Goal: Check status: Check status

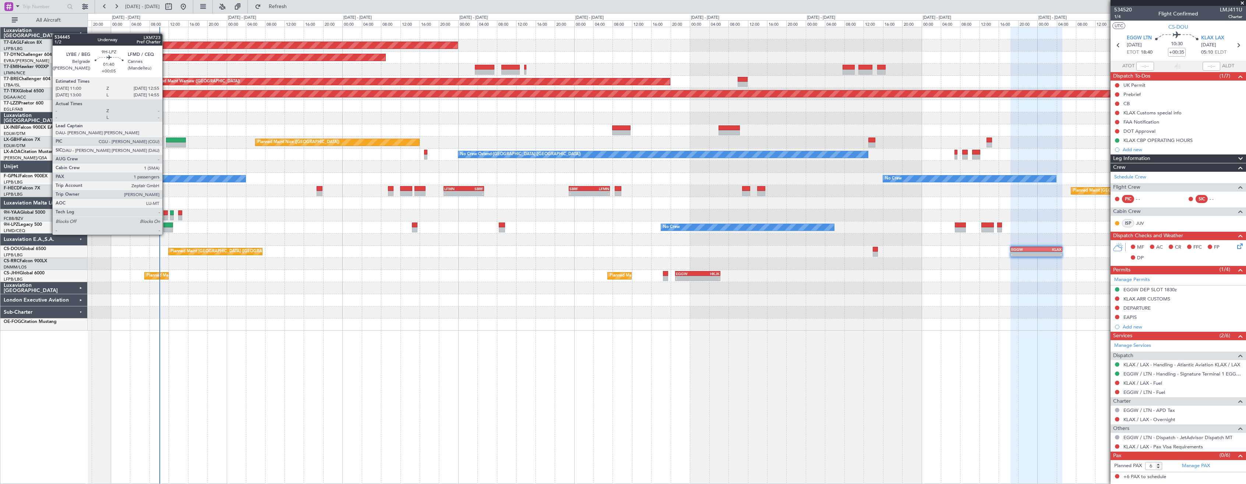
click at [166, 227] on div at bounding box center [168, 229] width 10 height 5
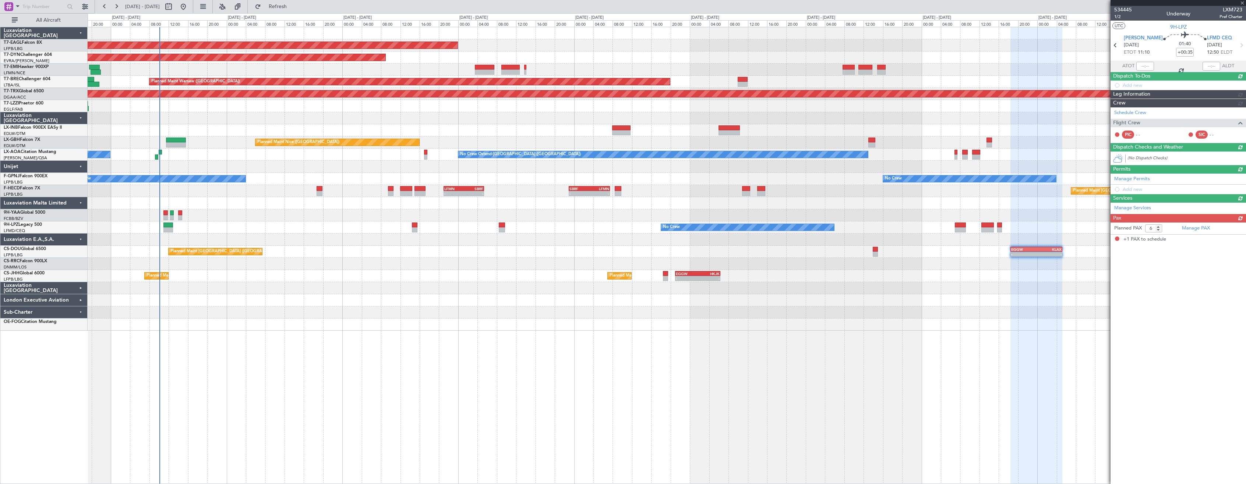
type input "+00:05"
type input "1"
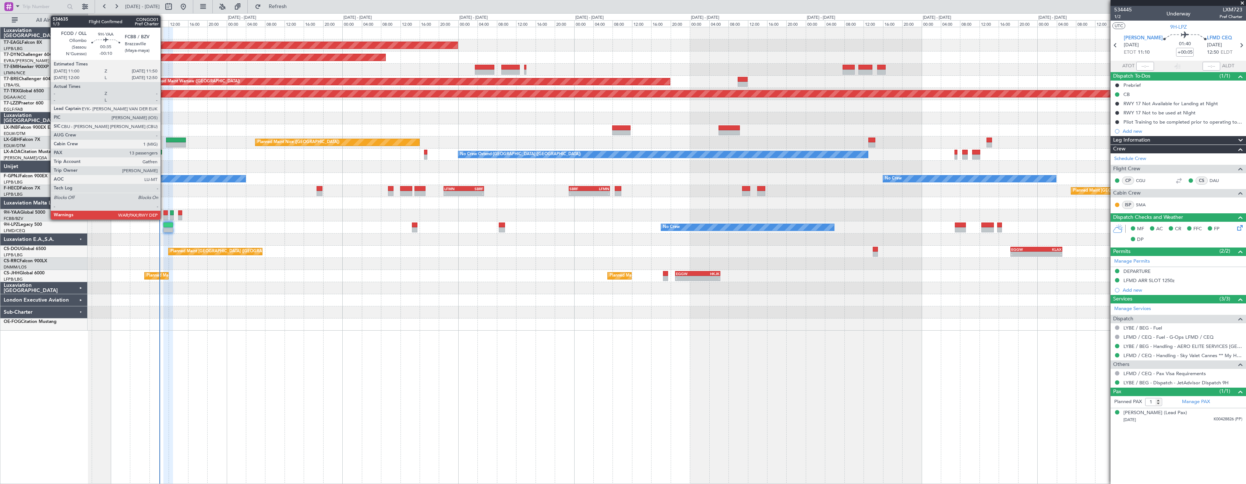
click at [164, 216] on div at bounding box center [165, 217] width 4 height 5
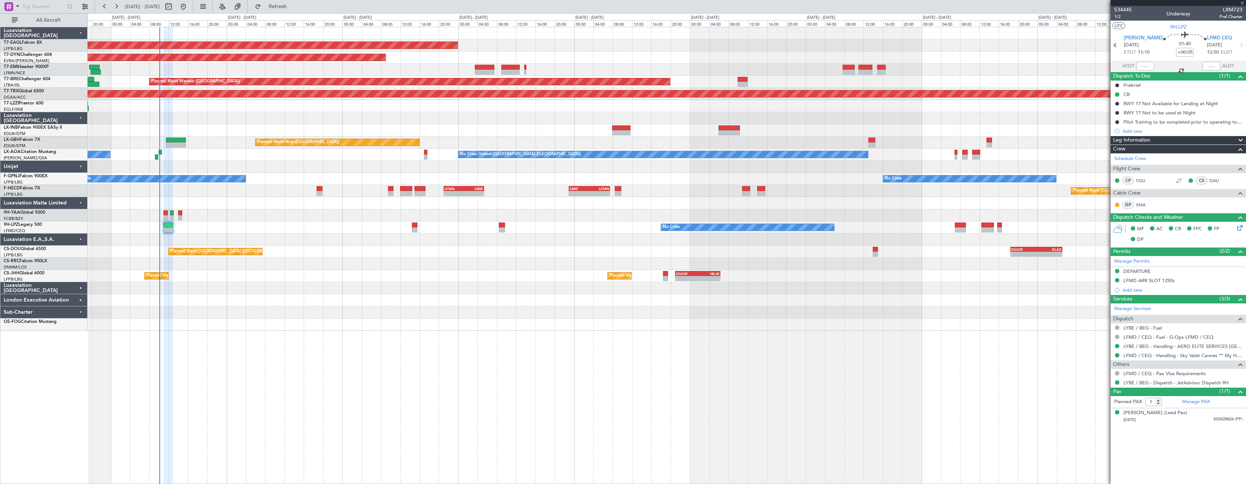
type input "-00:10"
type input "13"
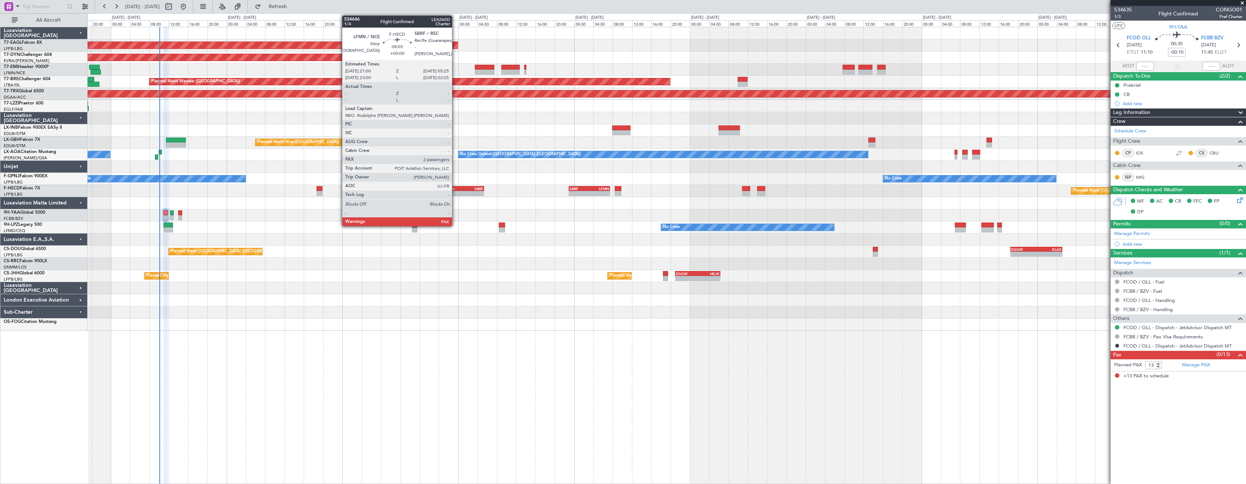
click at [455, 195] on div "-" at bounding box center [454, 193] width 20 height 4
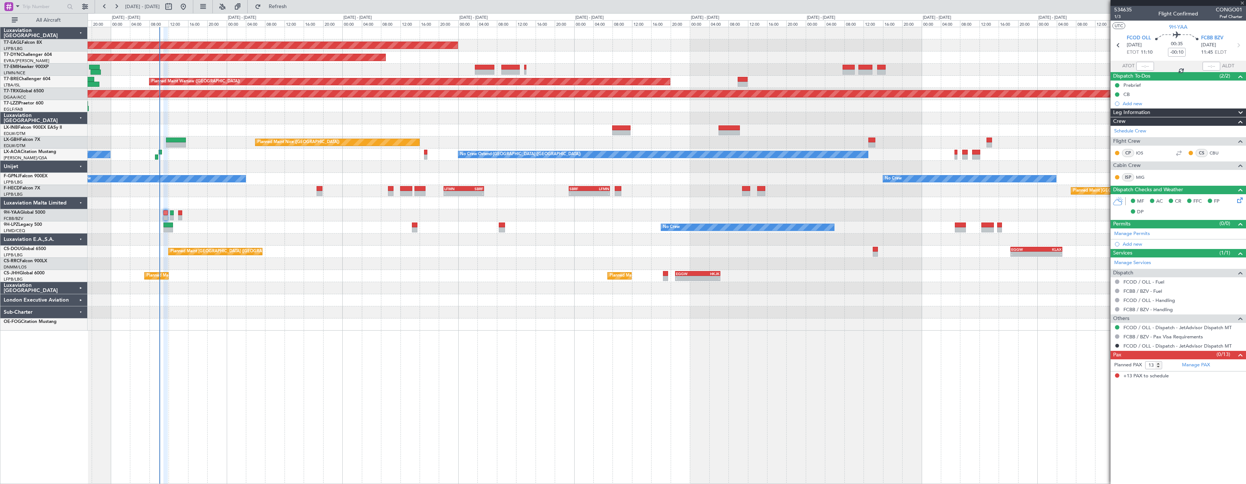
type input "2"
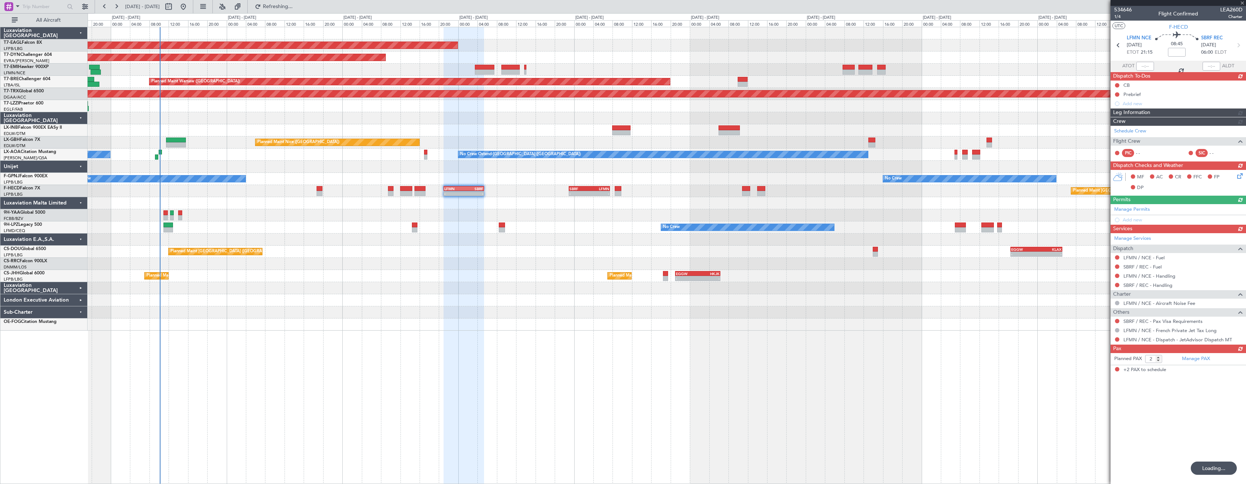
type input "+00:40"
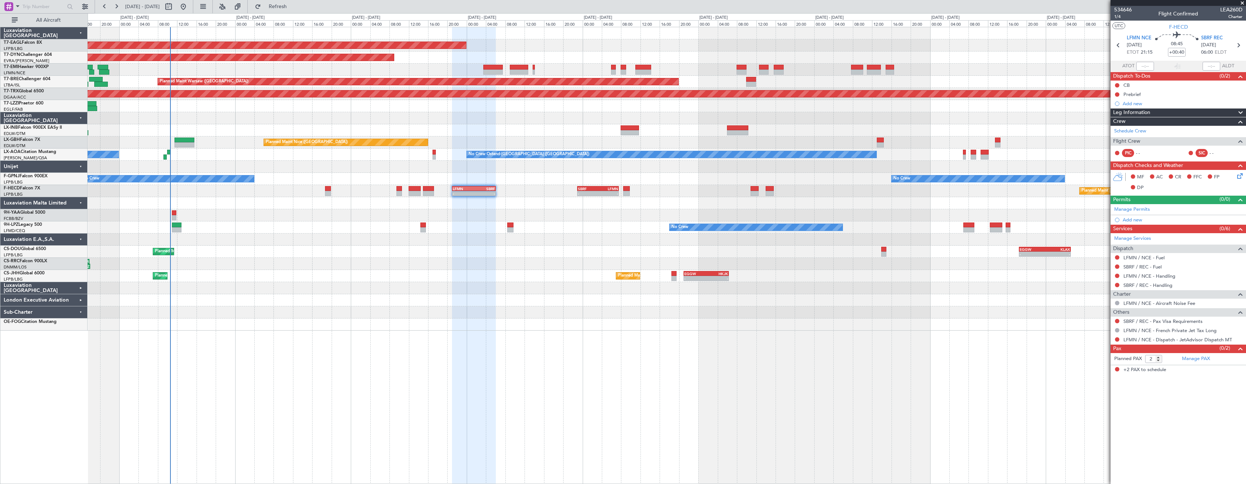
click at [304, 177] on div "No Crew No Crew" at bounding box center [667, 179] width 1158 height 12
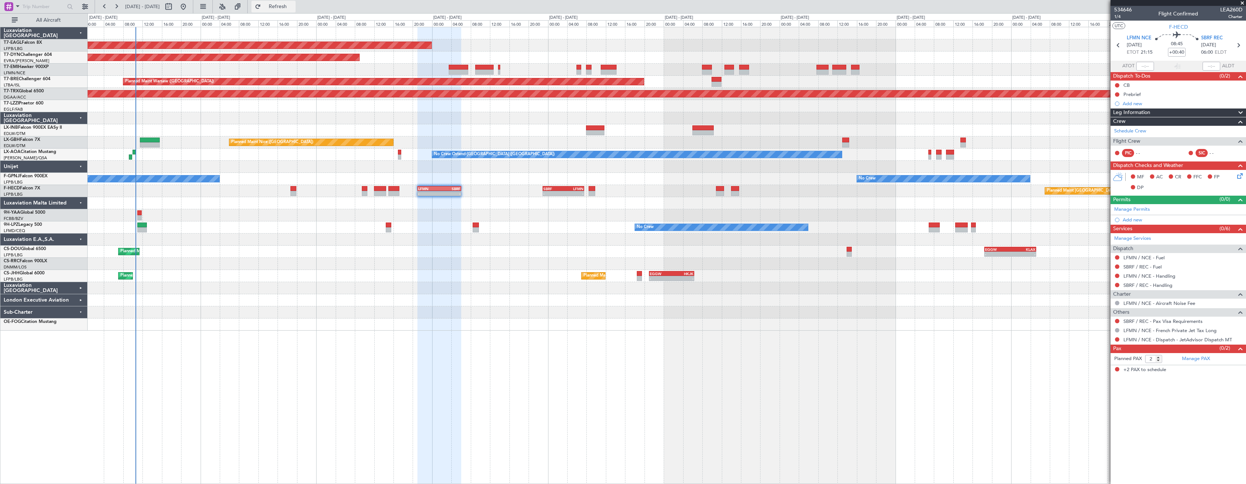
click at [289, 5] on span "Refresh" at bounding box center [277, 6] width 31 height 5
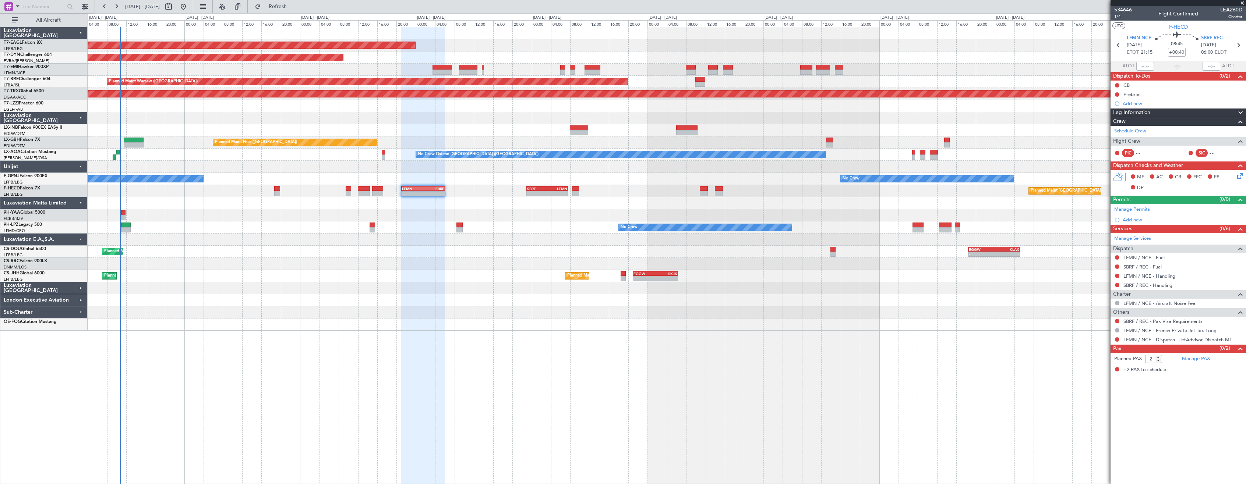
click at [369, 297] on div at bounding box center [667, 300] width 1158 height 12
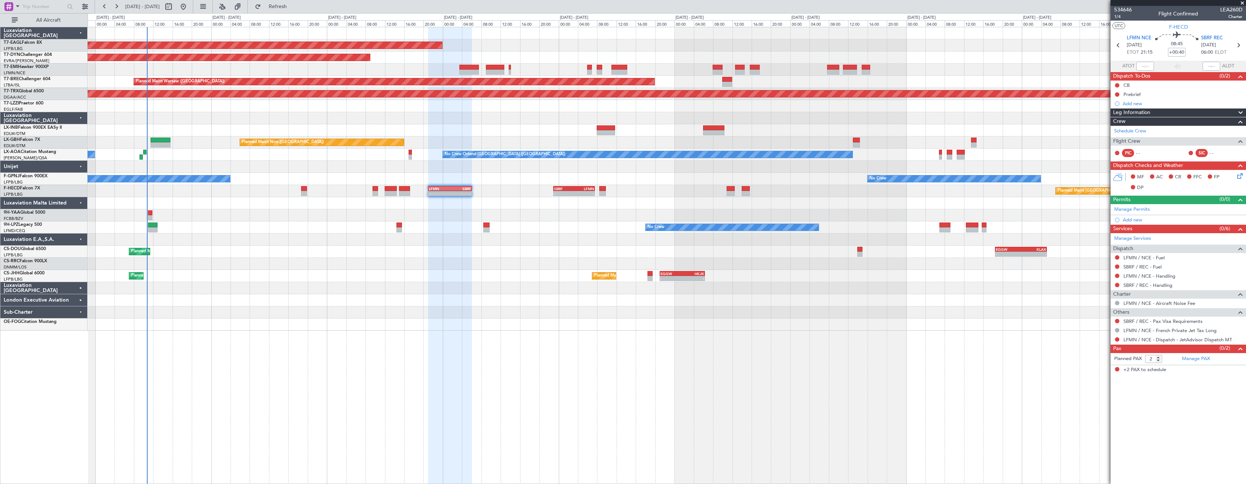
click at [312, 233] on div "No Crew No Crew" at bounding box center [667, 228] width 1158 height 12
click at [283, 7] on button "Refresh" at bounding box center [273, 7] width 44 height 12
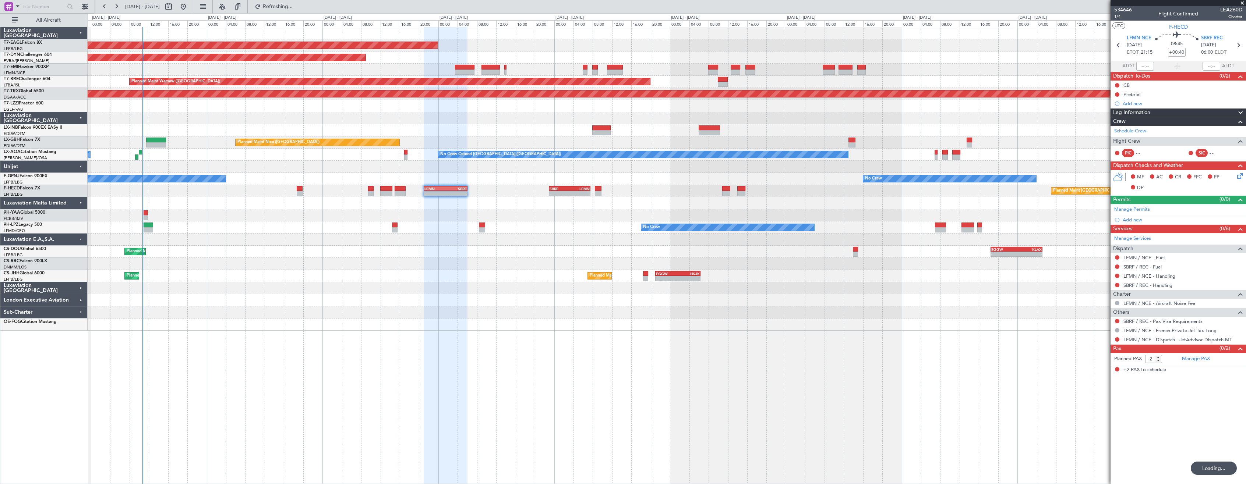
click at [289, 279] on div "Planned Maint Paris (Le Bourget) Planned Maint Paris (Le Bourget) - - EGGW 21:0…" at bounding box center [667, 276] width 1158 height 12
click at [293, 9] on span "Refresh" at bounding box center [277, 6] width 31 height 5
click at [296, 10] on button "Refresh" at bounding box center [273, 7] width 44 height 12
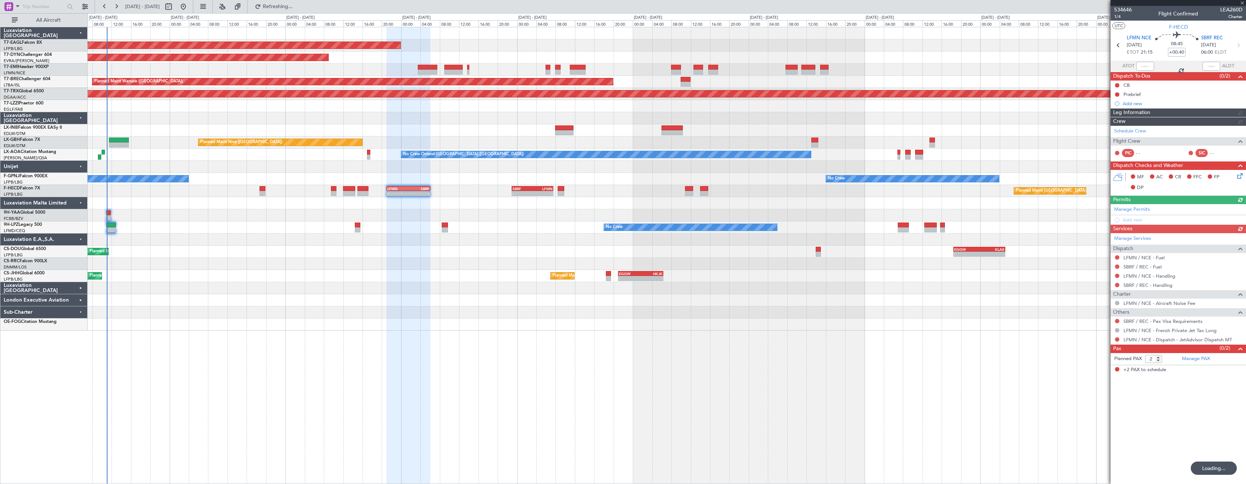
click at [414, 315] on div at bounding box center [667, 313] width 1158 height 12
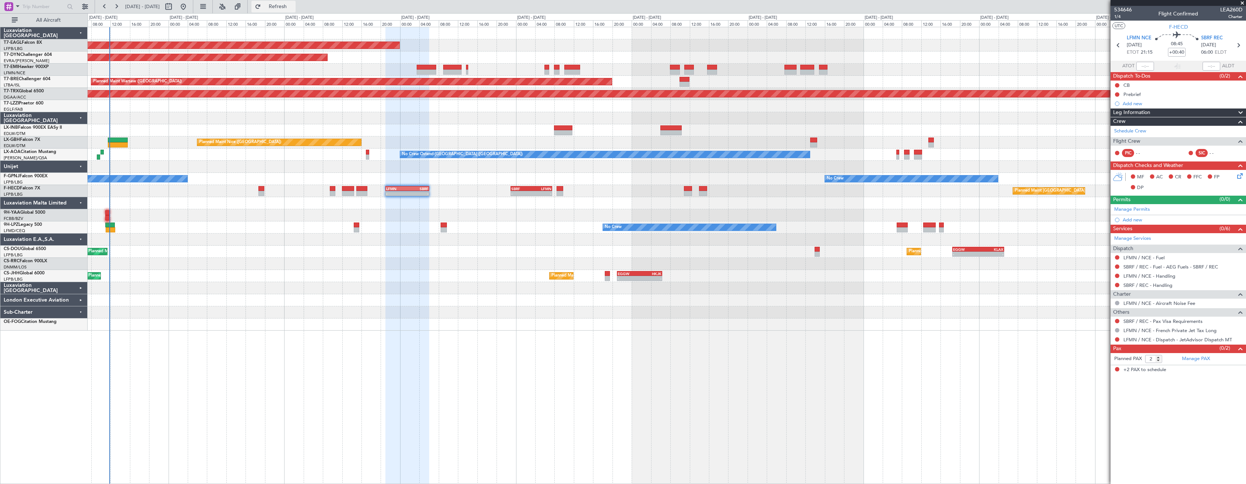
click at [290, 4] on span "Refresh" at bounding box center [277, 6] width 31 height 5
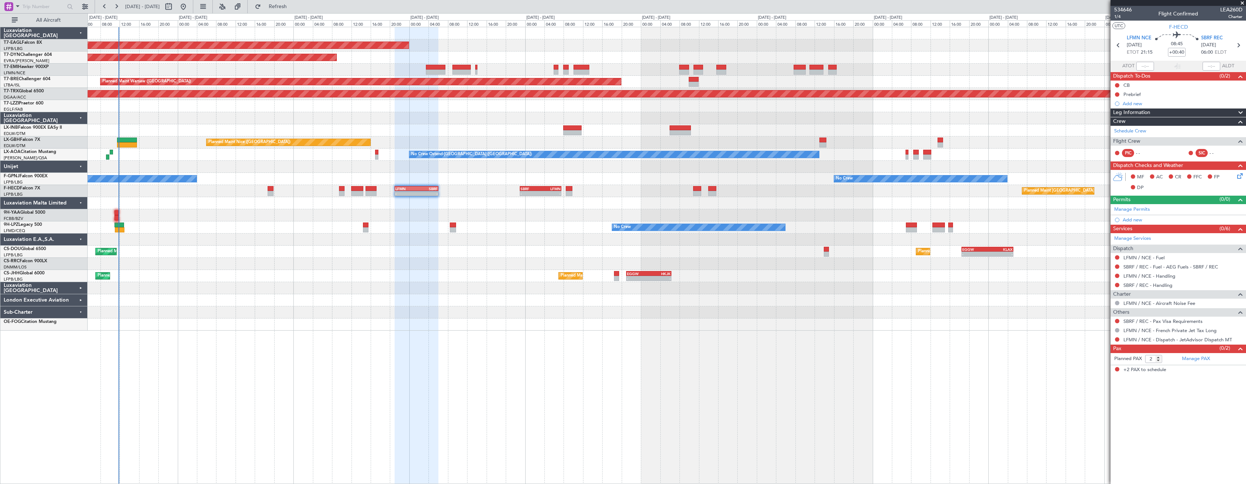
click at [227, 262] on div "OLBA 11:00 Z DNMM 17:50 Z 11:14 Z 17:59 Z" at bounding box center [667, 264] width 1158 height 12
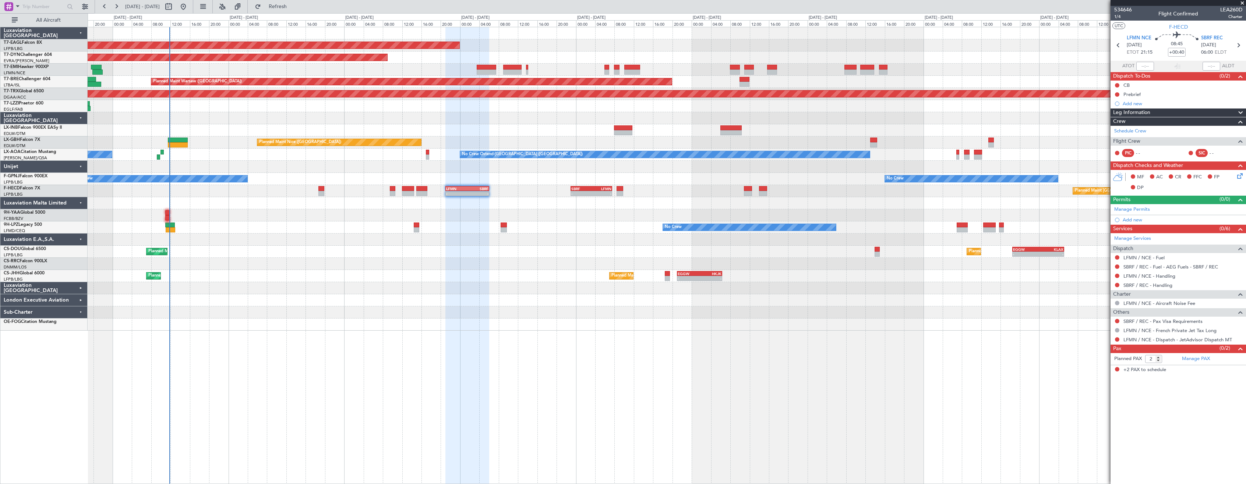
click at [184, 121] on div at bounding box center [667, 118] width 1158 height 12
click at [287, 306] on div at bounding box center [667, 300] width 1158 height 12
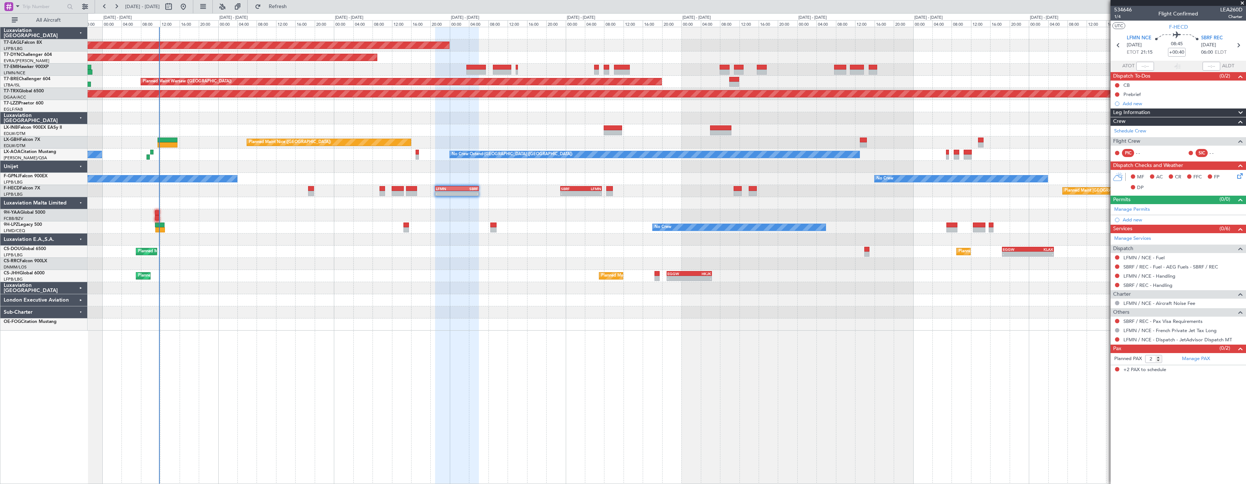
click at [329, 276] on div "Planned Maint Paris (Le Bourget) Planned Maint Paris (Le Bourget) - - EGGW 21:0…" at bounding box center [667, 276] width 1158 height 12
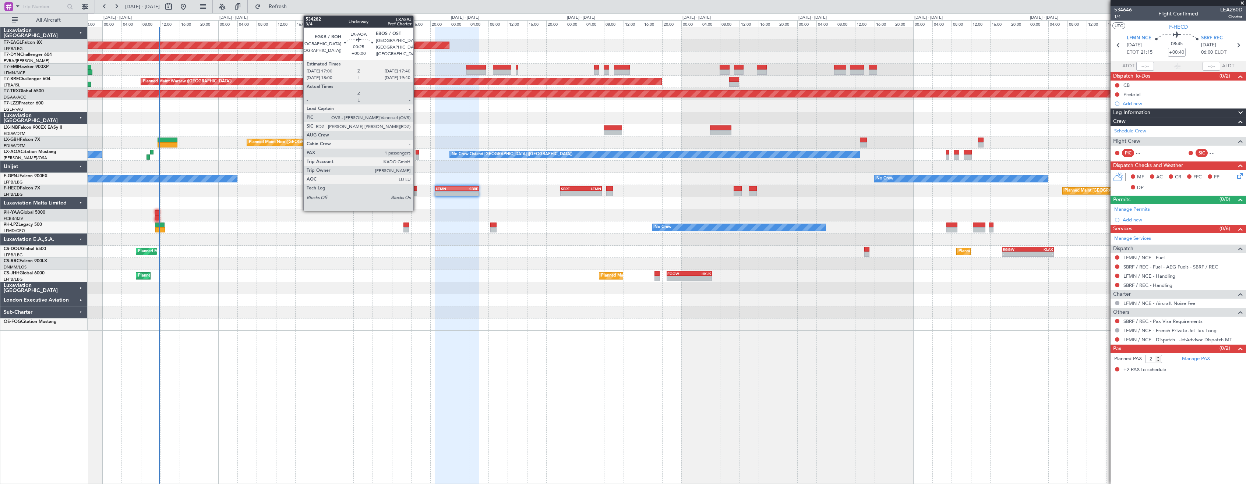
click at [417, 154] on div at bounding box center [417, 152] width 3 height 5
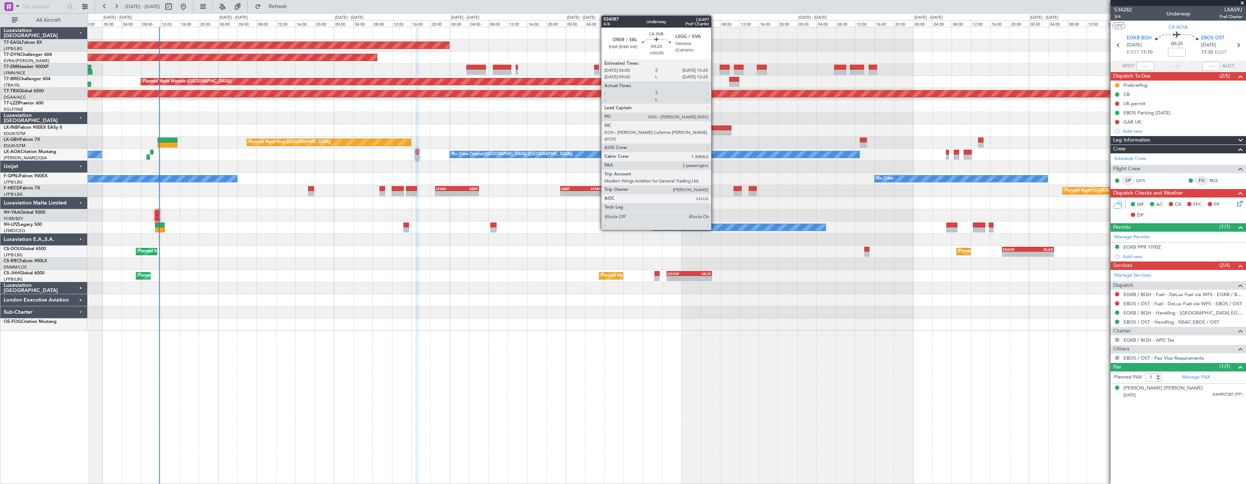
click at [714, 132] on div at bounding box center [720, 132] width 21 height 5
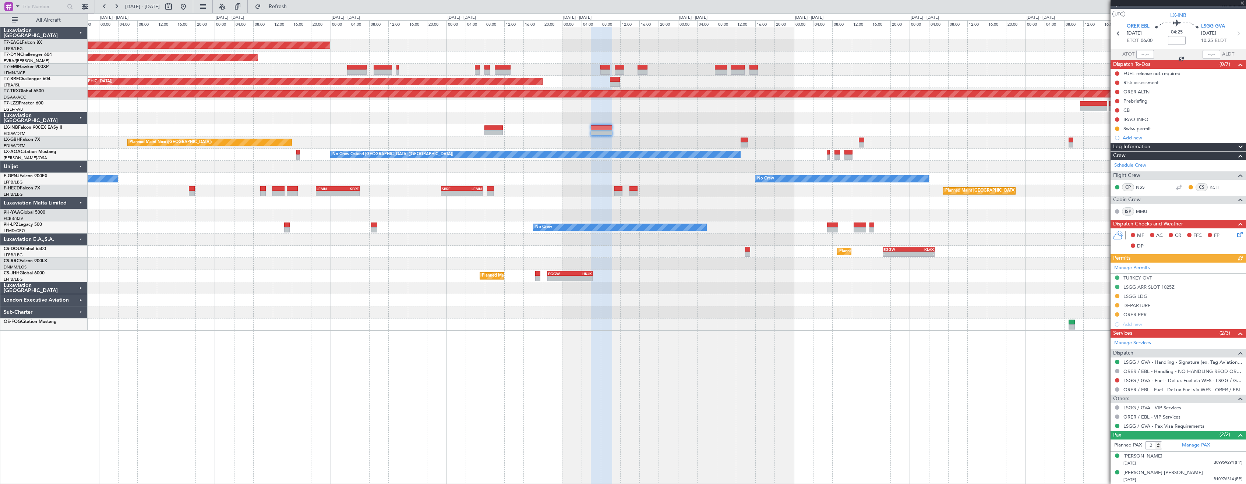
scroll to position [12, 0]
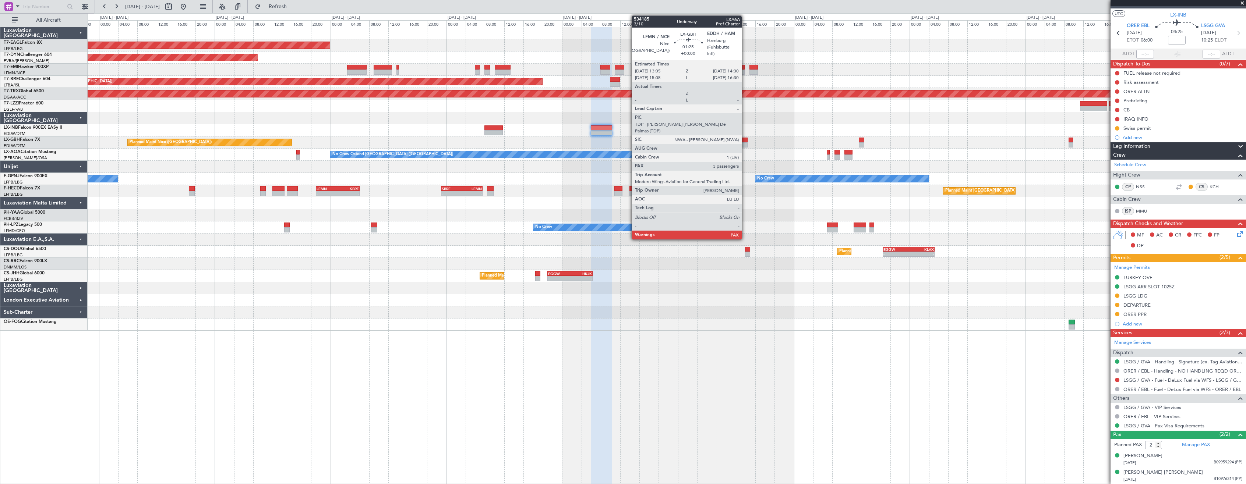
click at [745, 143] on div at bounding box center [743, 144] width 7 height 5
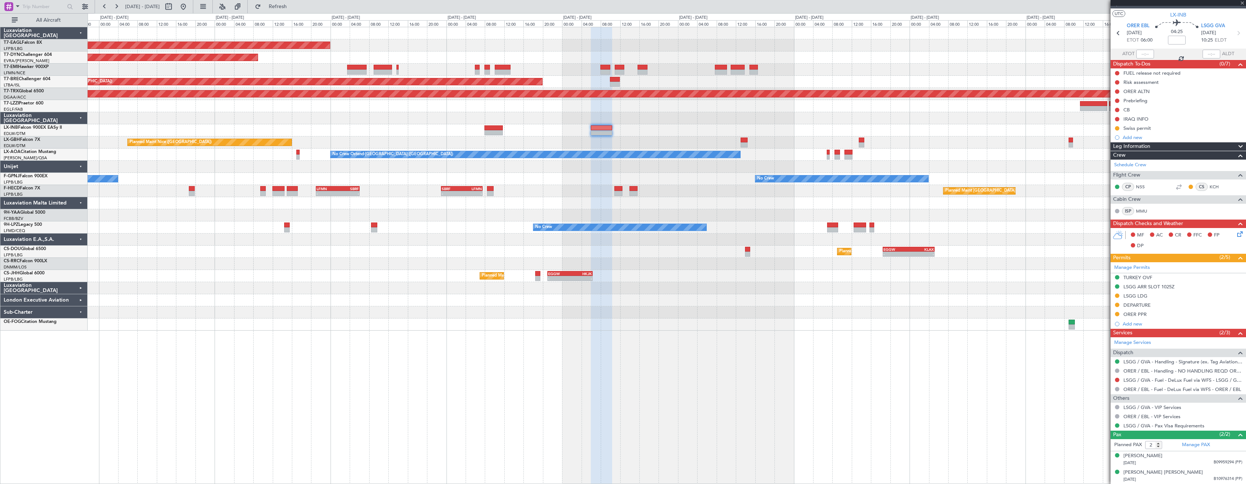
type input "3"
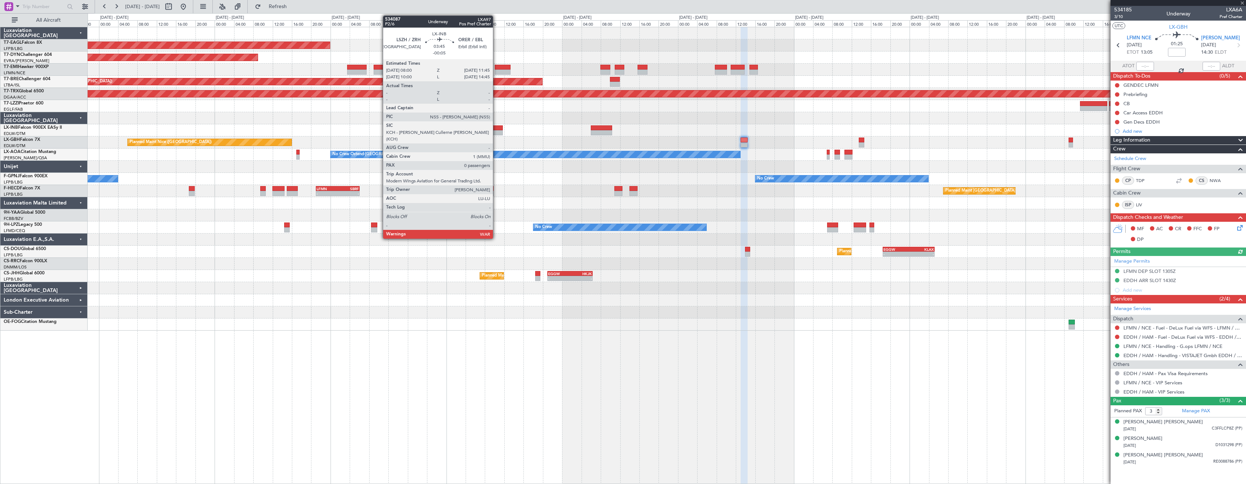
click at [496, 130] on div at bounding box center [493, 128] width 18 height 5
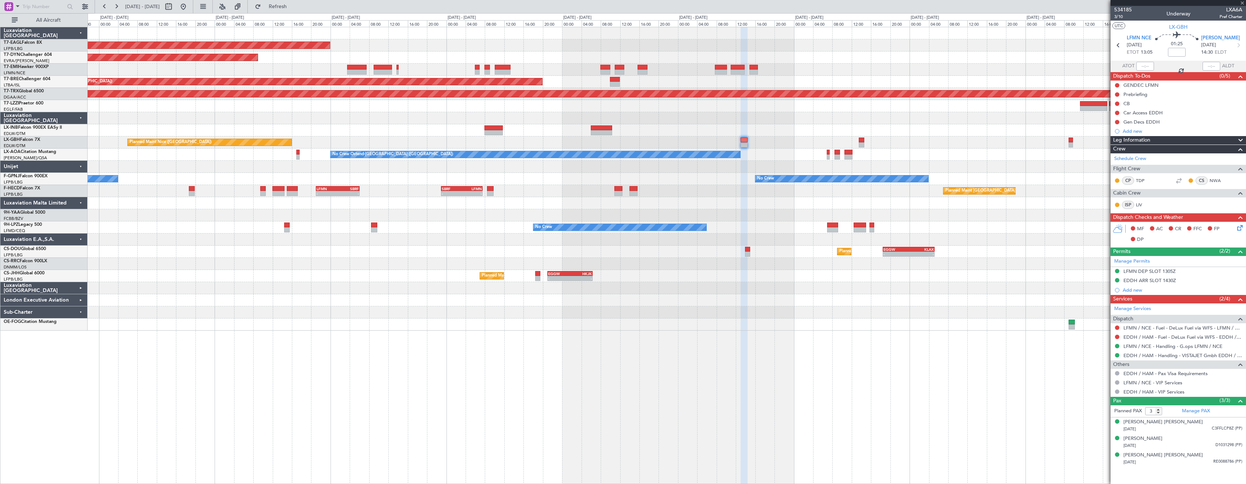
type input "-00:05"
type input "0"
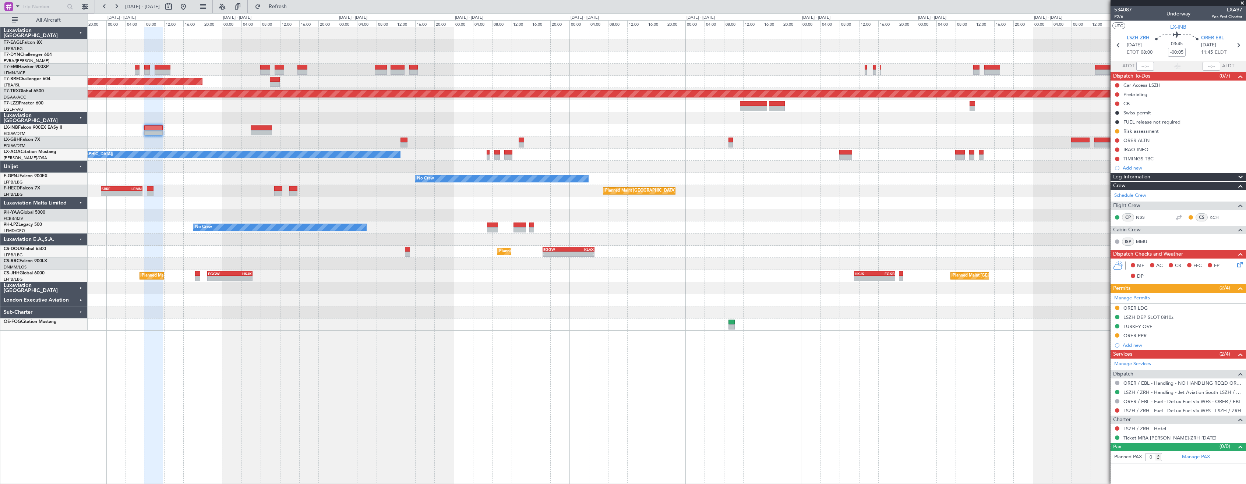
click at [509, 354] on div "Planned Maint Geneva (Cointrin) Planned Maint New York (Teterboro) Planned Main…" at bounding box center [667, 255] width 1158 height 457
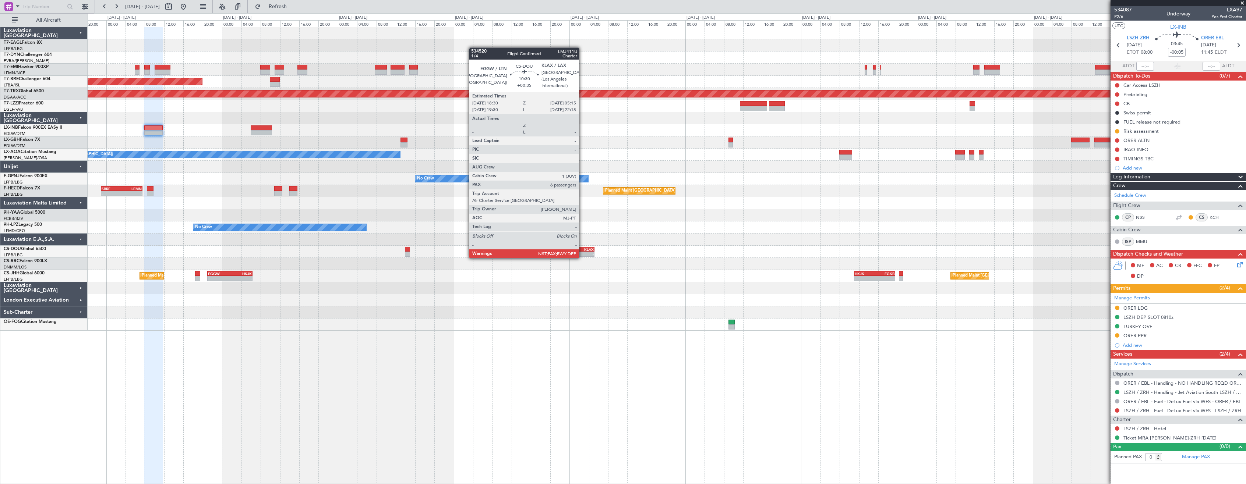
click at [582, 251] on div "KLAX" at bounding box center [581, 249] width 25 height 4
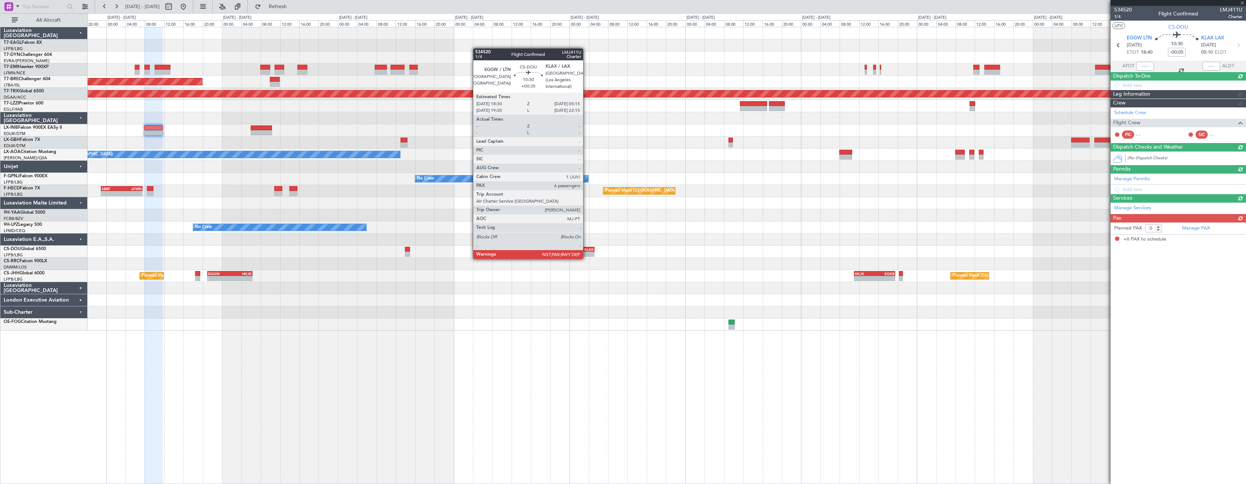
type input "+00:35"
type input "6"
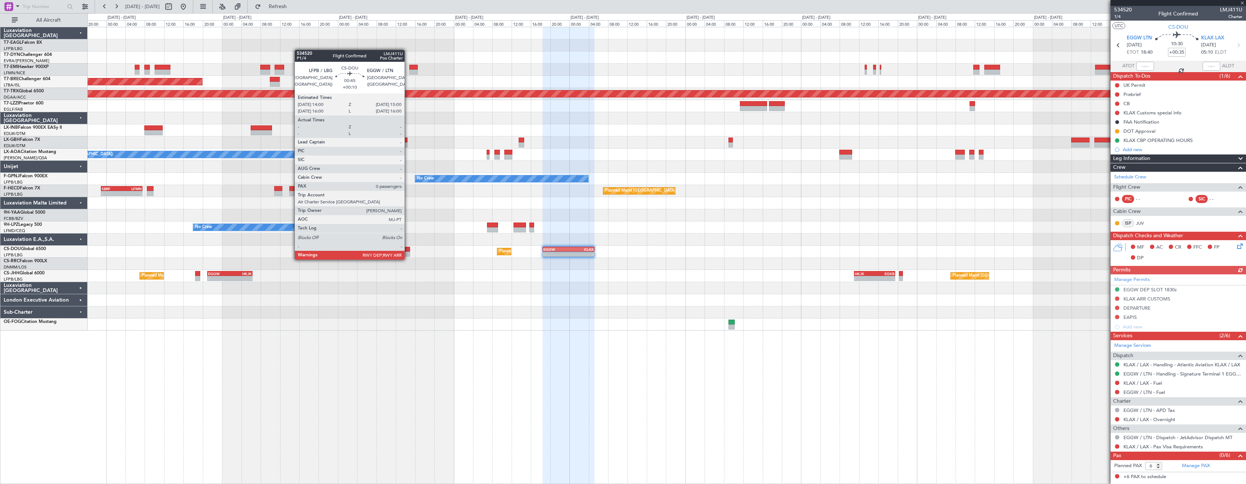
click at [407, 252] on div at bounding box center [407, 254] width 5 height 5
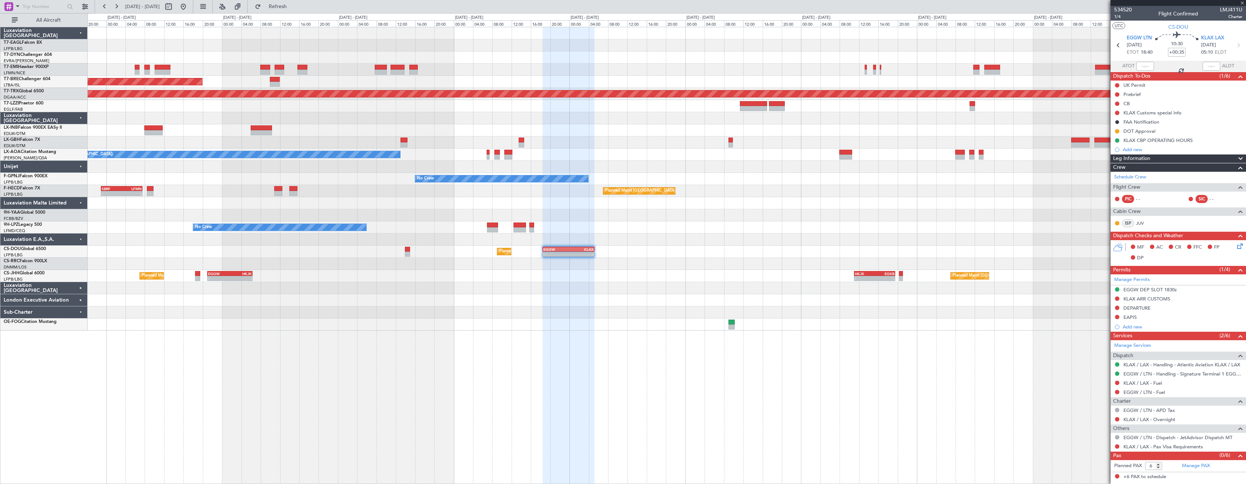
type input "+00:10"
type input "0"
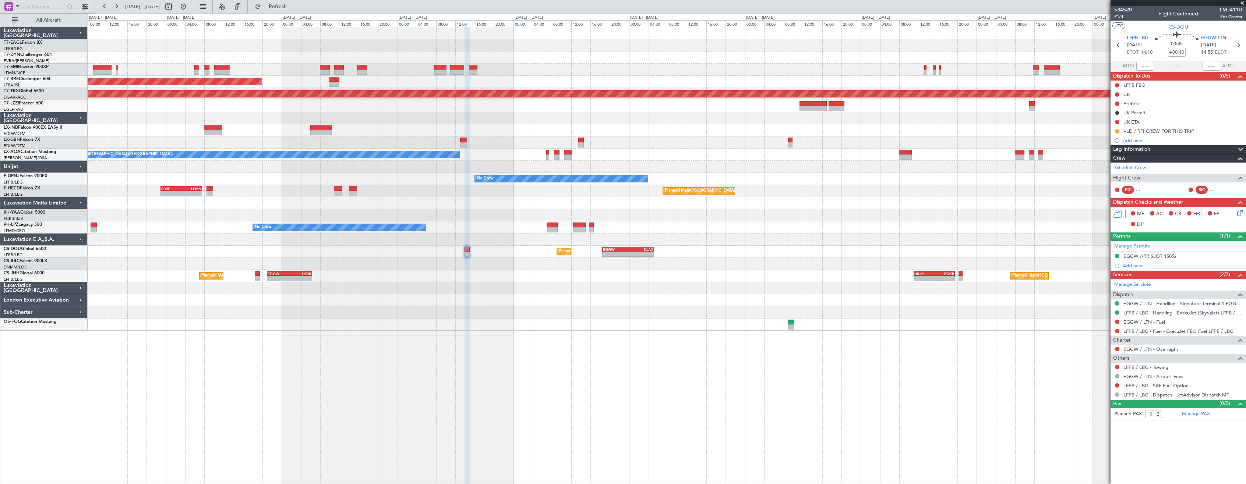
click at [654, 381] on div "Planned Maint Geneva (Cointrin) Planned Maint New York (Teterboro) Planned Main…" at bounding box center [667, 255] width 1158 height 457
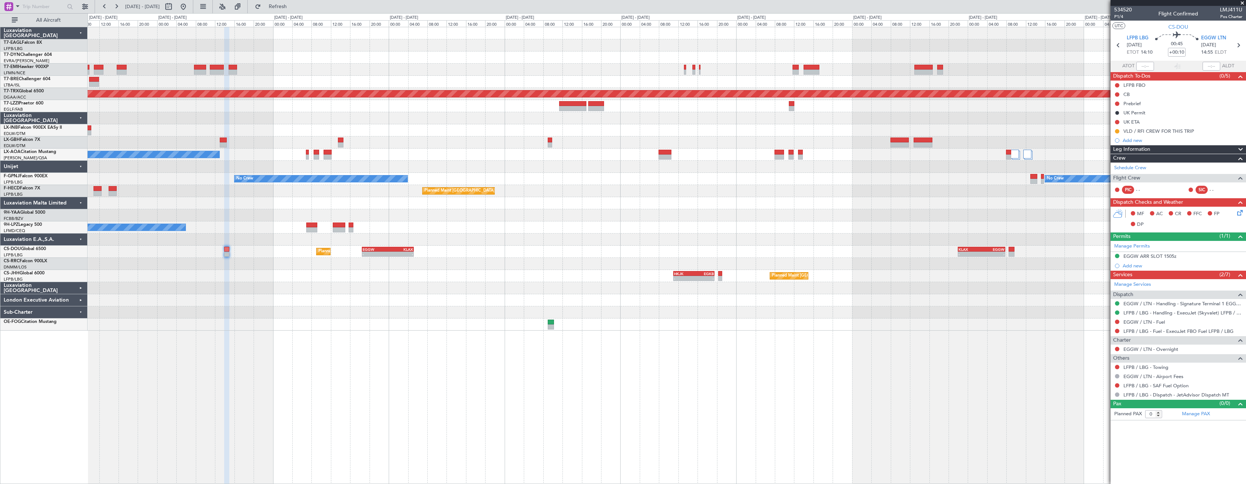
click at [528, 310] on div "Planned Maint Geneva (Cointrin) Planned Maint New York (Teterboro) Planned Main…" at bounding box center [667, 179] width 1158 height 304
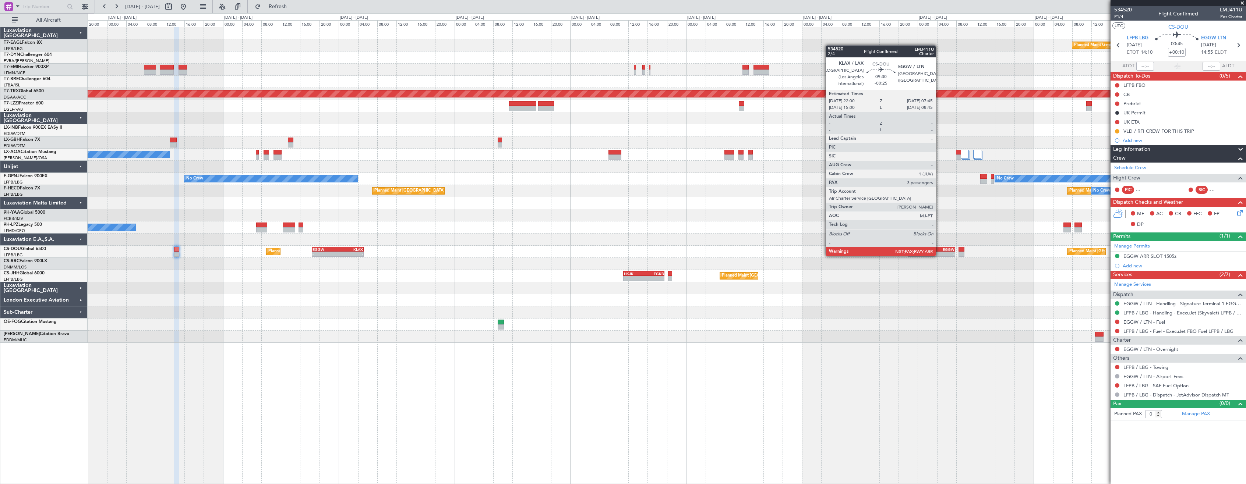
click at [939, 249] on div "EGGW" at bounding box center [942, 249] width 23 height 4
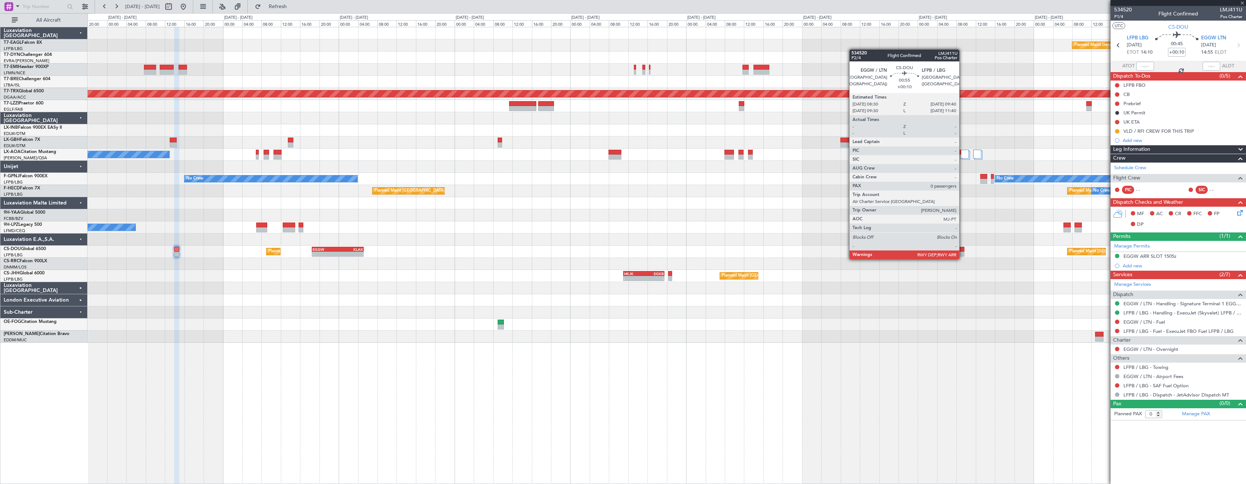
type input "-00:25"
type input "3"
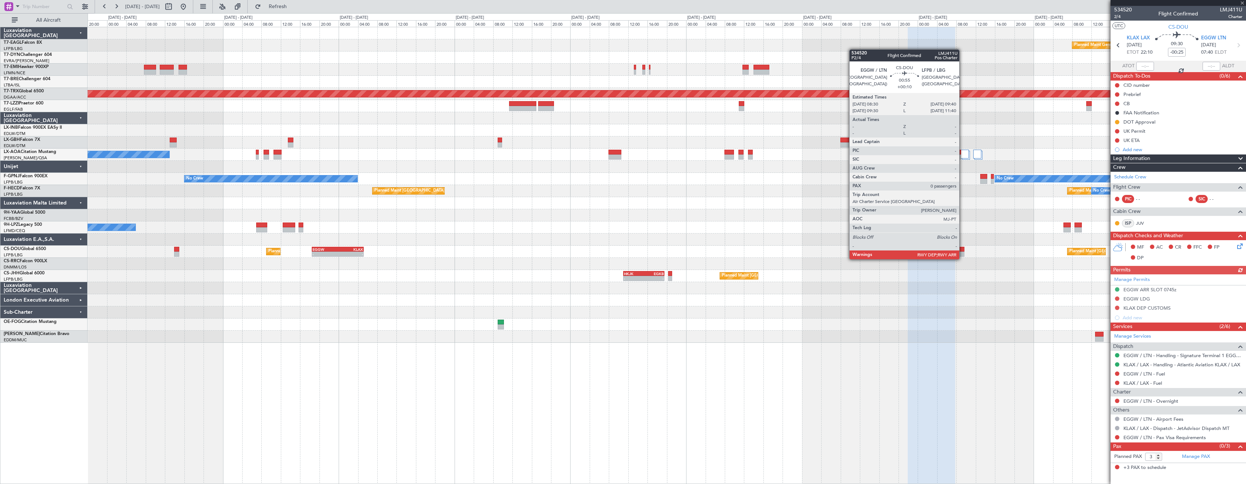
click at [962, 252] on div at bounding box center [961, 254] width 6 height 5
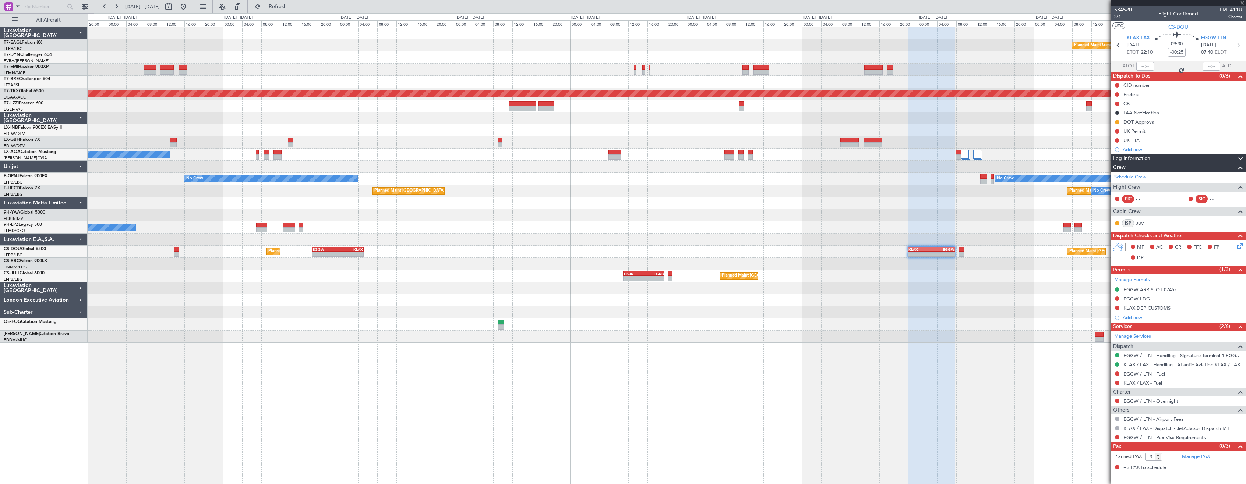
type input "+00:10"
type input "0"
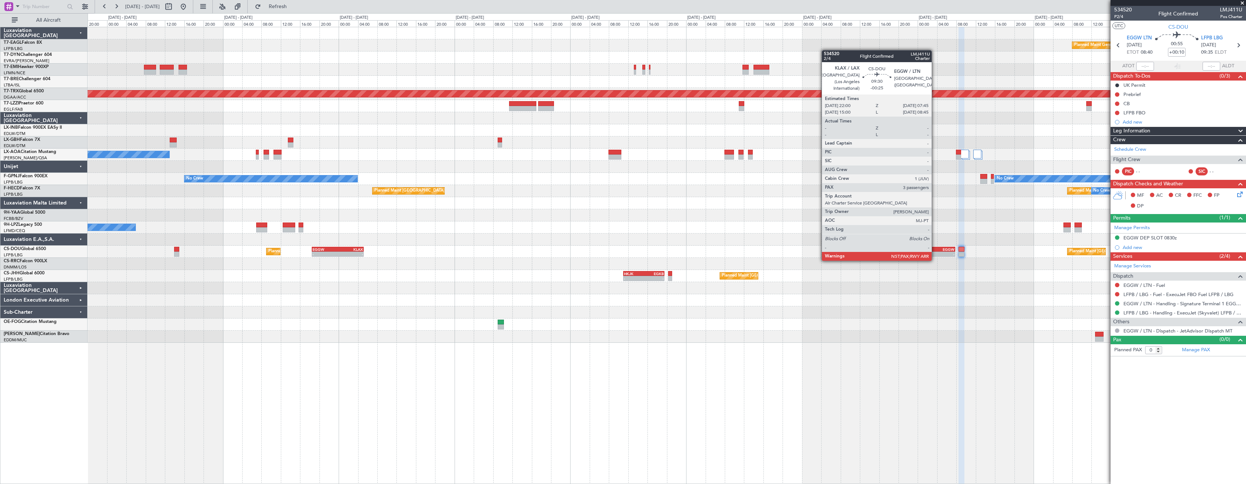
click at [935, 254] on div "-" at bounding box center [942, 254] width 23 height 4
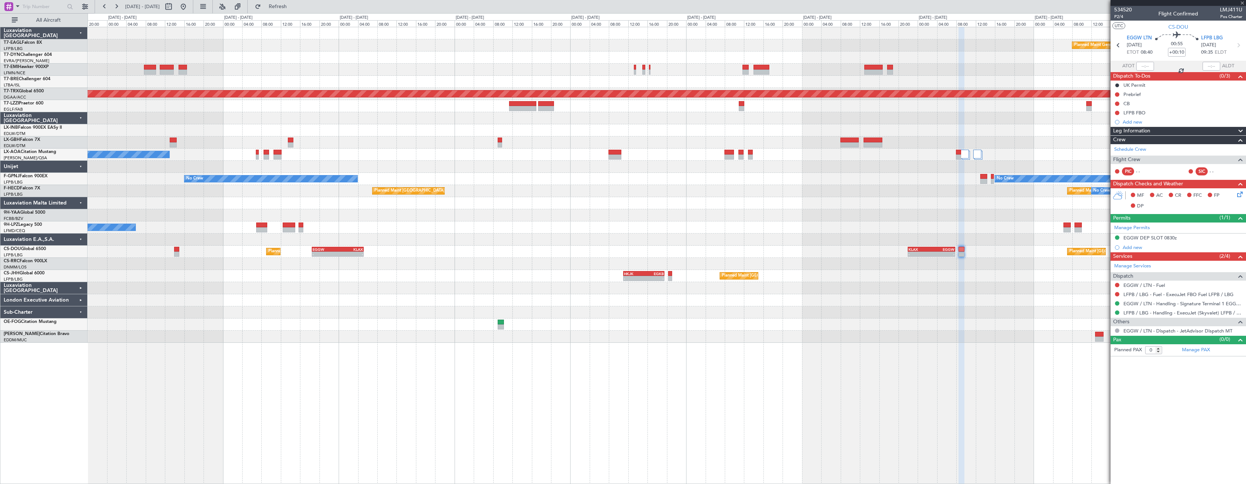
type input "-00:25"
type input "3"
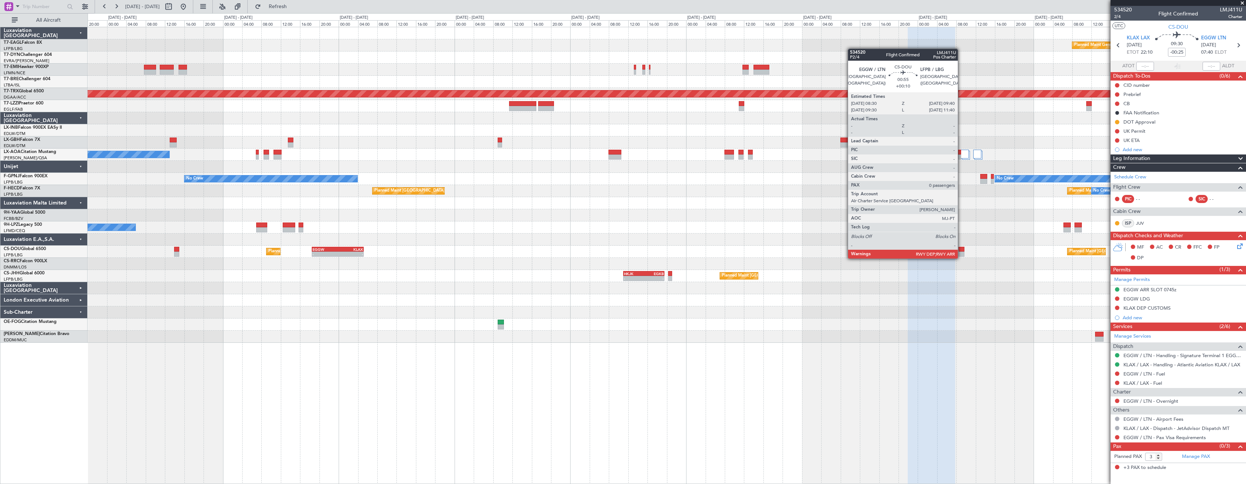
click at [961, 251] on div at bounding box center [961, 249] width 6 height 5
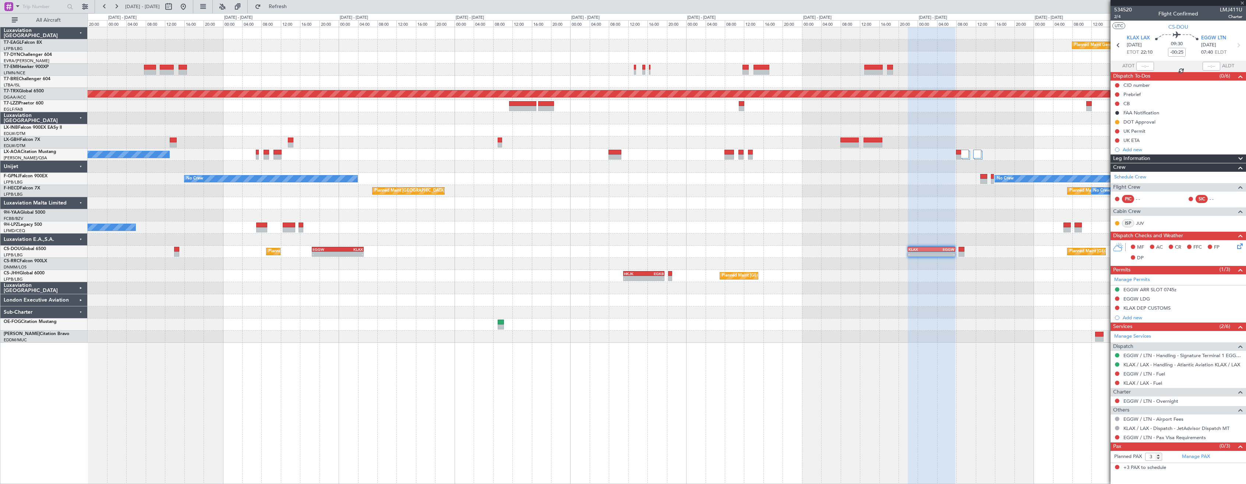
type input "+00:10"
type input "0"
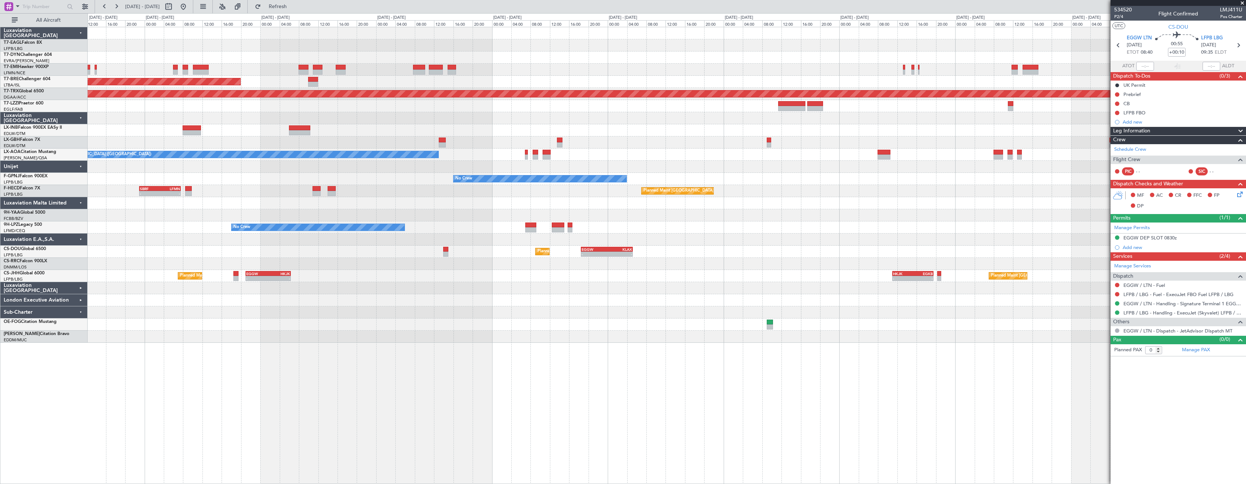
click at [737, 257] on div "Planned Maint Geneva (Cointrin) Planned Maint New York (Teterboro) Planned Main…" at bounding box center [667, 185] width 1158 height 316
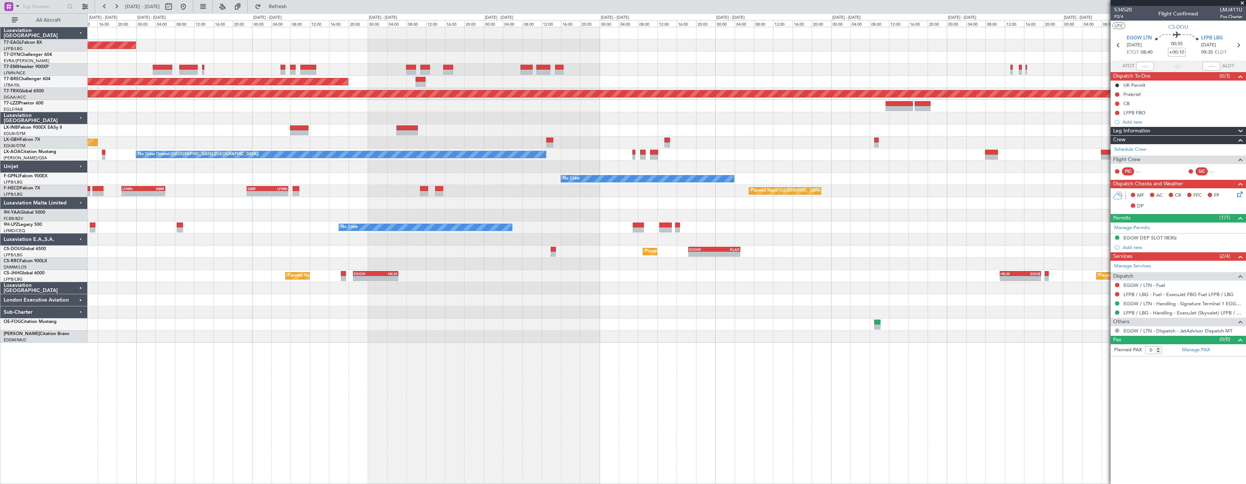
click at [830, 251] on div "Planned Maint New York (Teterboro) Planned Maint Geneva (Cointrin) Planned Main…" at bounding box center [667, 185] width 1158 height 316
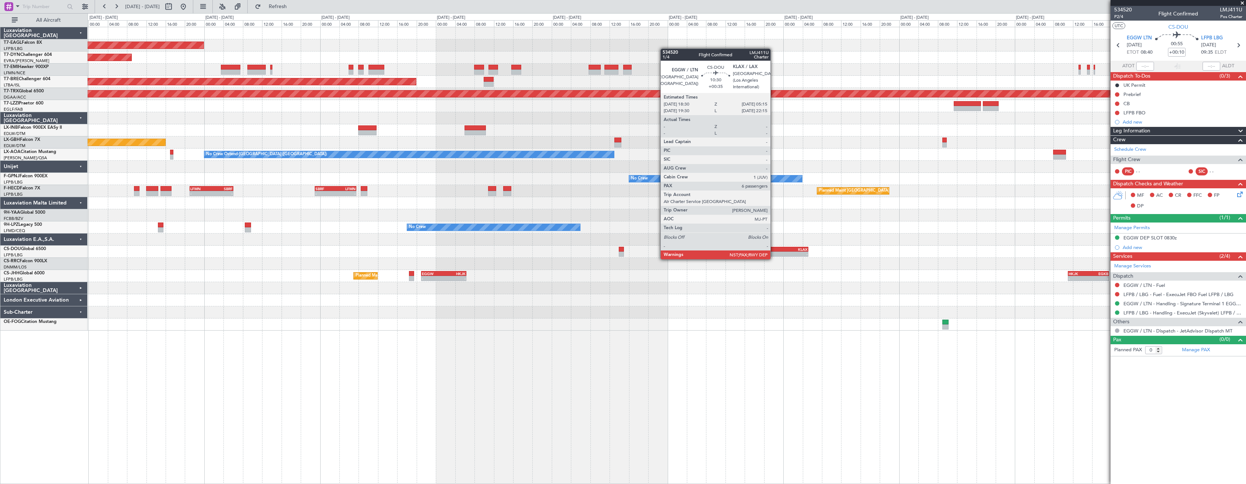
click at [774, 252] on div "-" at bounding box center [769, 254] width 25 height 4
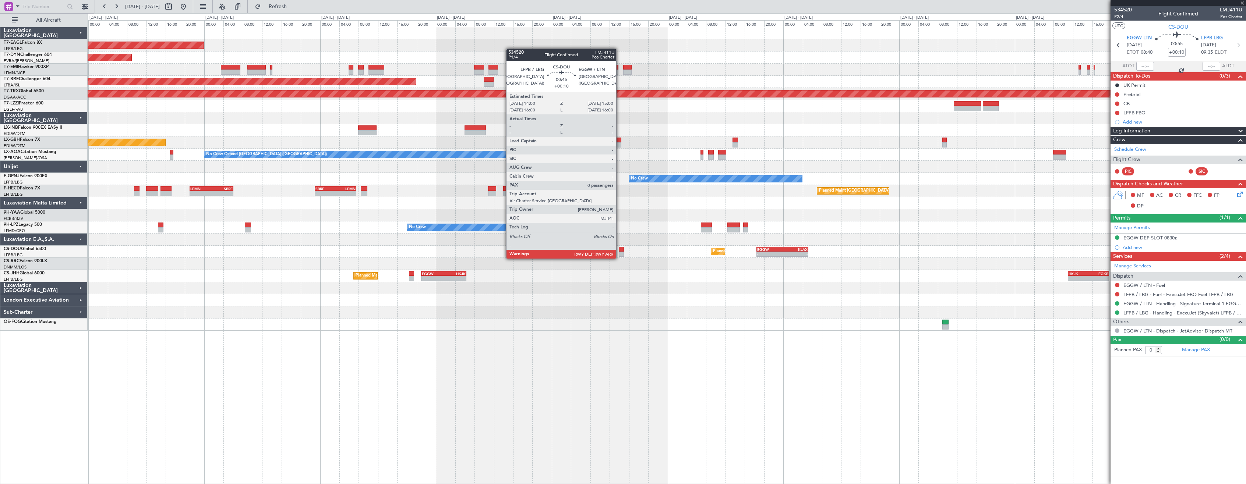
type input "+00:35"
type input "6"
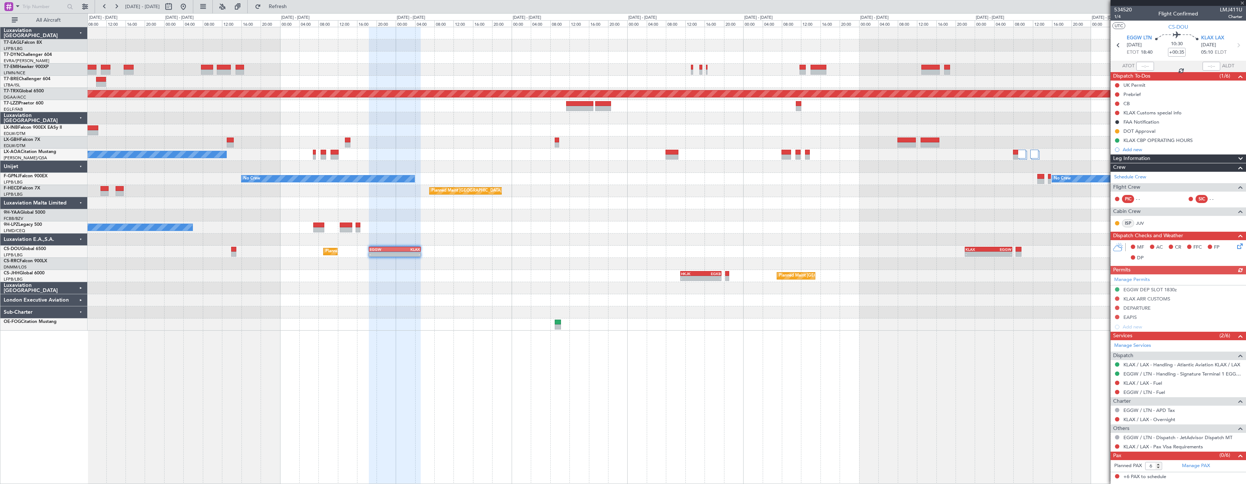
click at [575, 298] on div at bounding box center [667, 300] width 1158 height 12
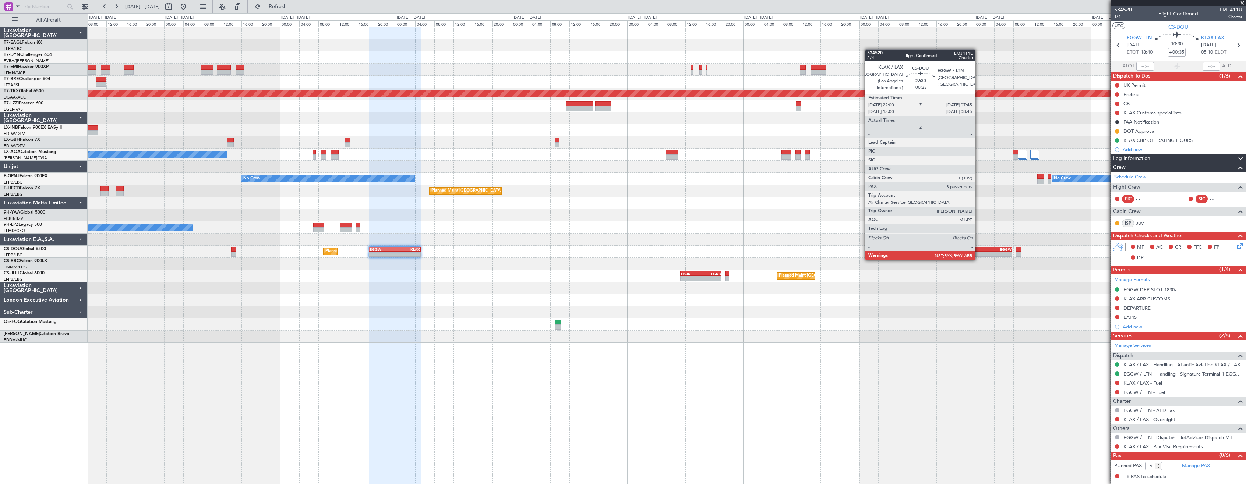
click at [978, 252] on div "-" at bounding box center [976, 254] width 23 height 4
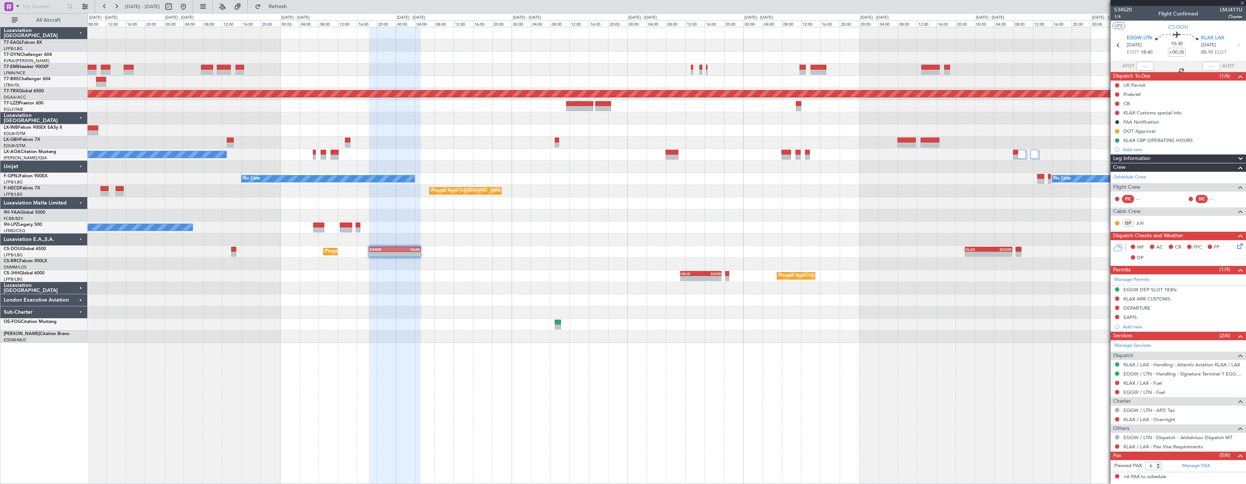
type input "-00:25"
type input "3"
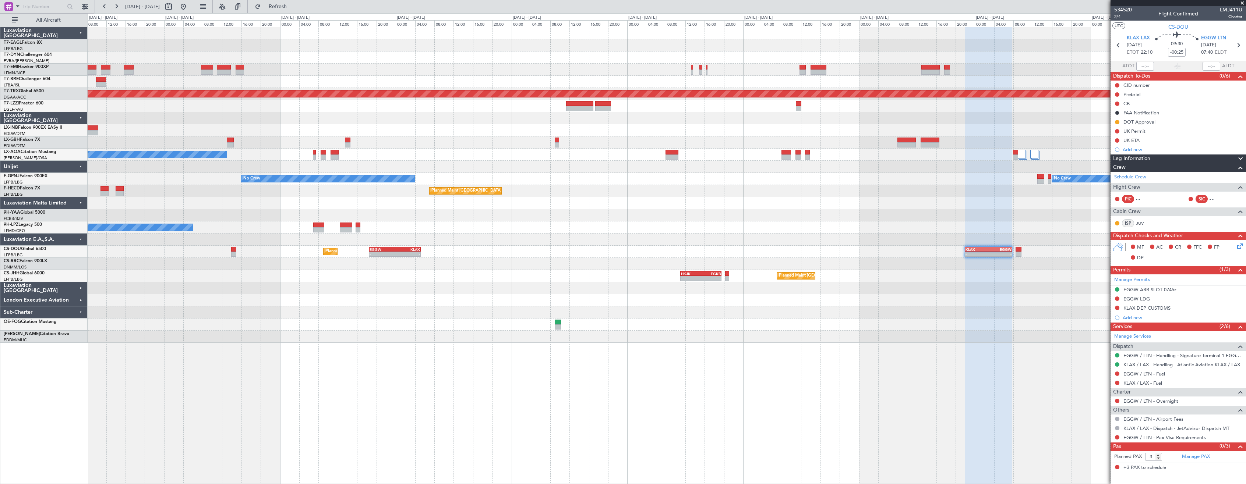
click at [1013, 308] on div "Planned Maint Geneva (Cointrin) Planned Maint New York (Teterboro) Planned Main…" at bounding box center [667, 185] width 1158 height 316
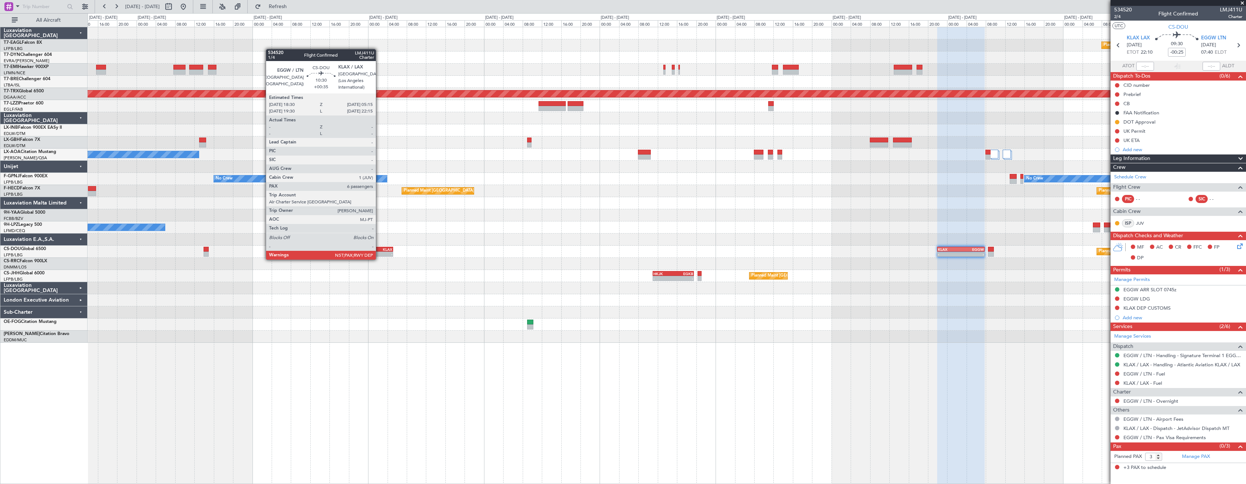
click at [379, 252] on div "-" at bounding box center [379, 254] width 25 height 4
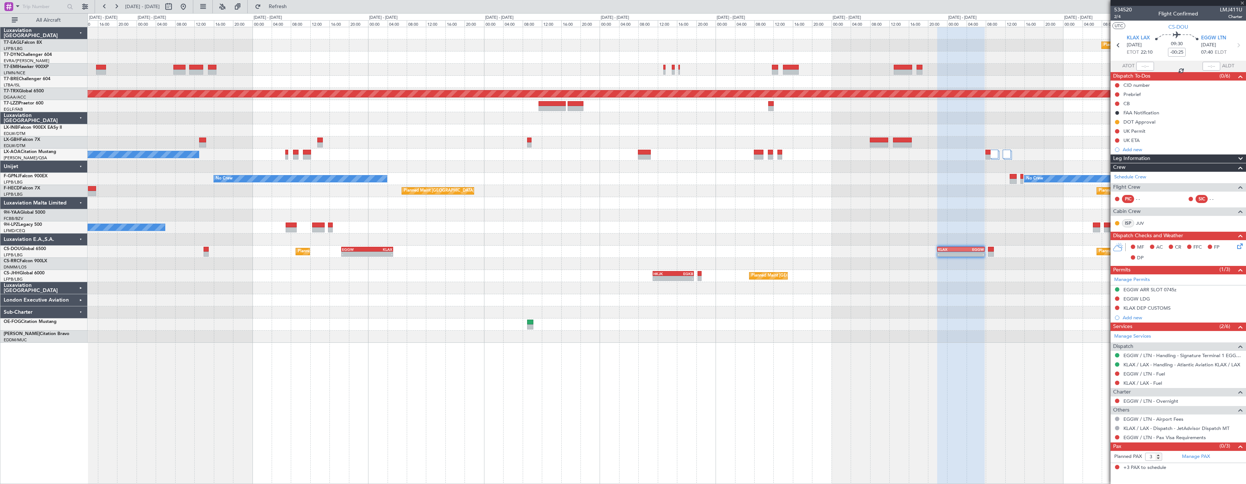
type input "+00:35"
type input "6"
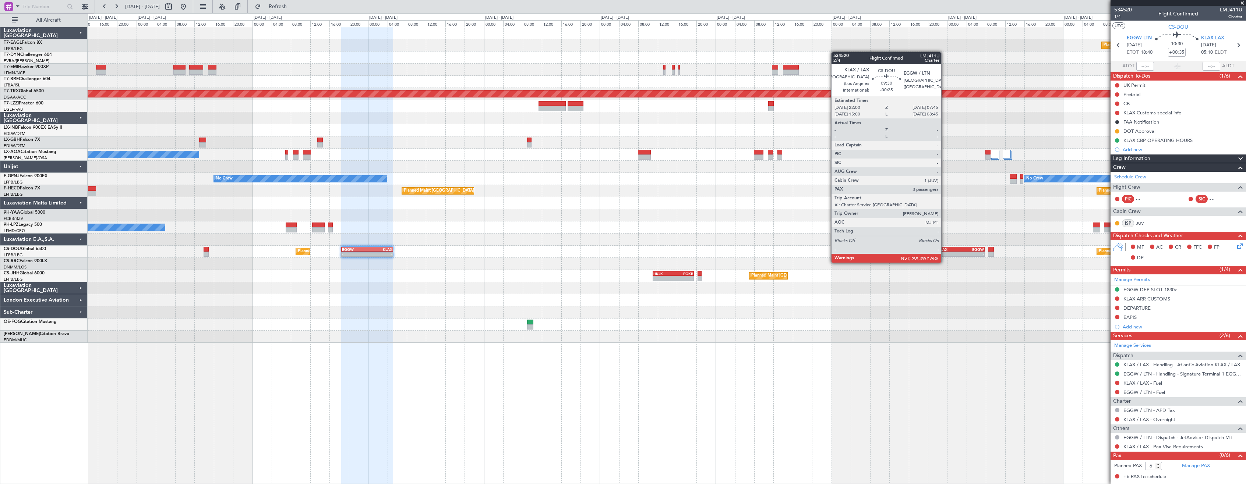
click at [945, 255] on div "-" at bounding box center [949, 254] width 23 height 4
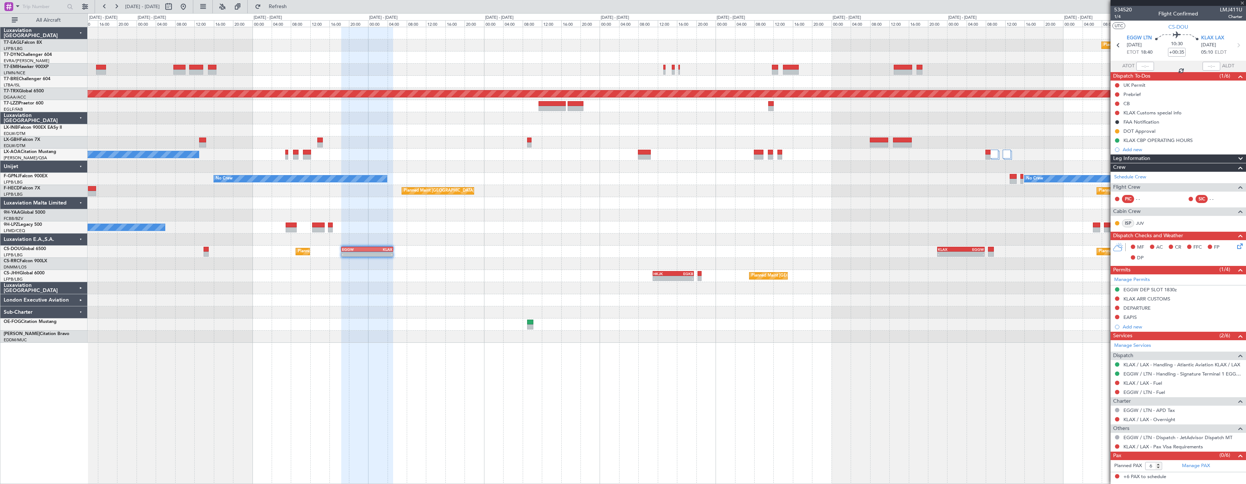
type input "-00:25"
type input "3"
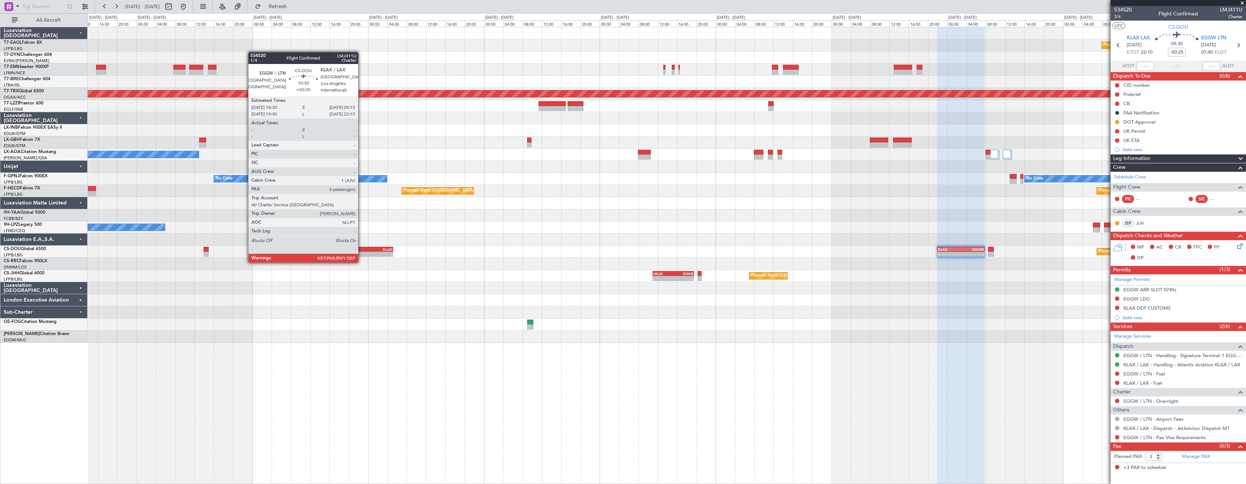
click at [361, 255] on div "-" at bounding box center [354, 254] width 25 height 4
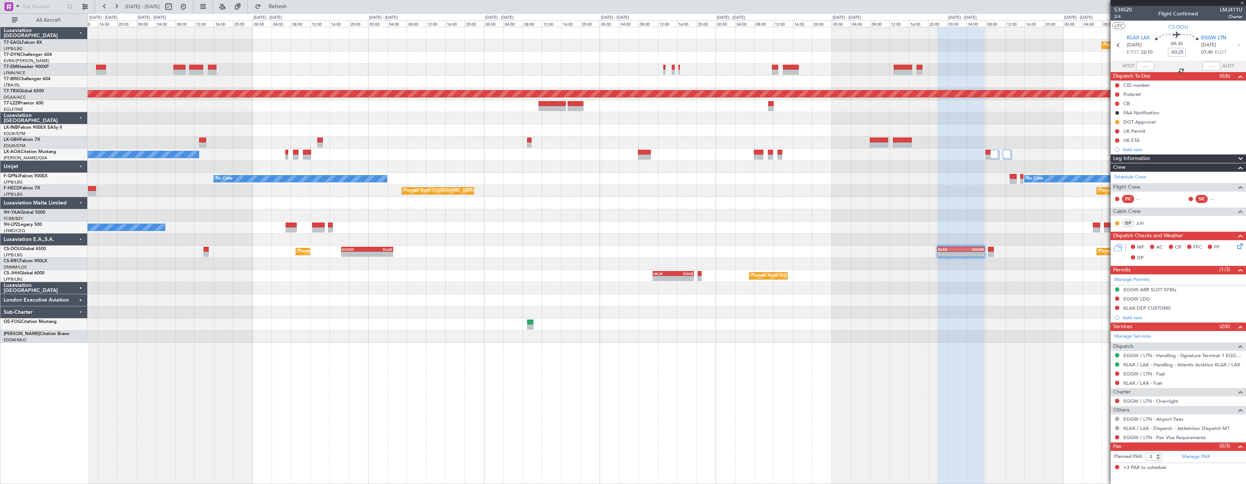
type input "+00:35"
type input "6"
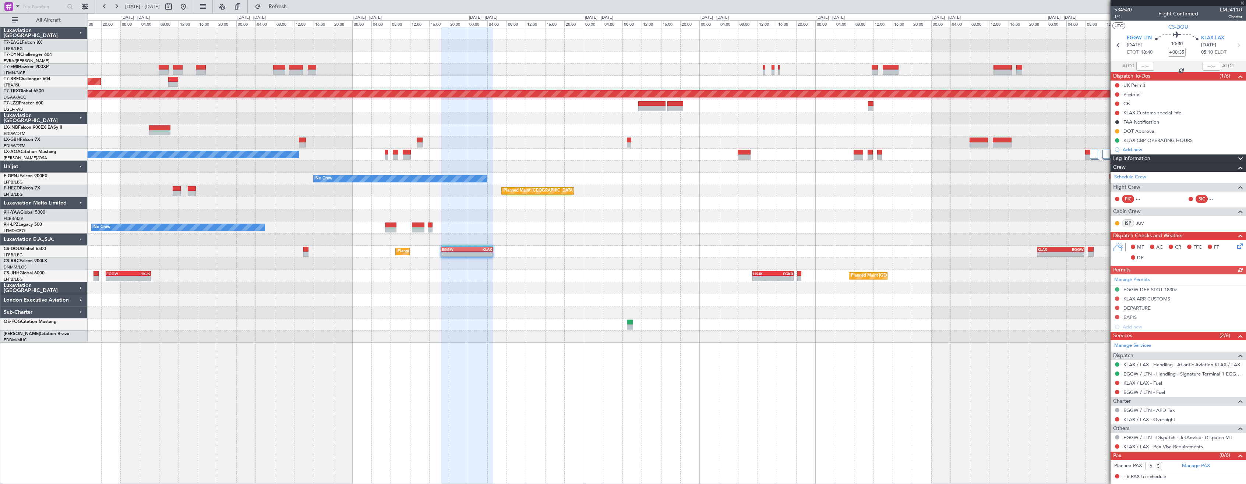
click at [403, 304] on div "Planned Maint Geneva (Cointrin) Planned Maint New York (Teterboro) Planned Main…" at bounding box center [667, 185] width 1158 height 316
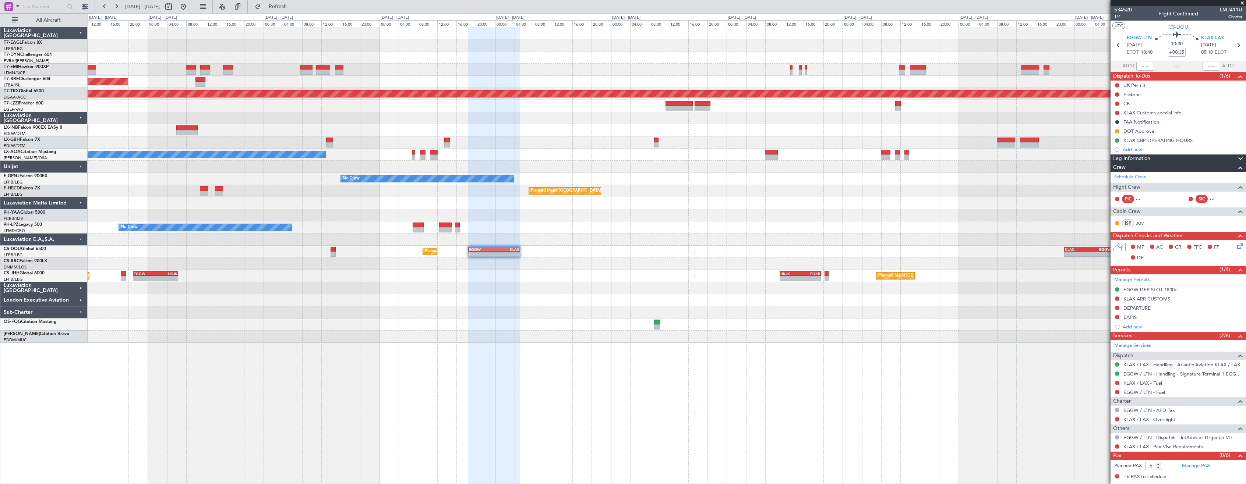
click at [476, 322] on div "Planned Maint Geneva (Cointrin) Planned Maint New York (Teterboro) Planned Main…" at bounding box center [667, 185] width 1158 height 316
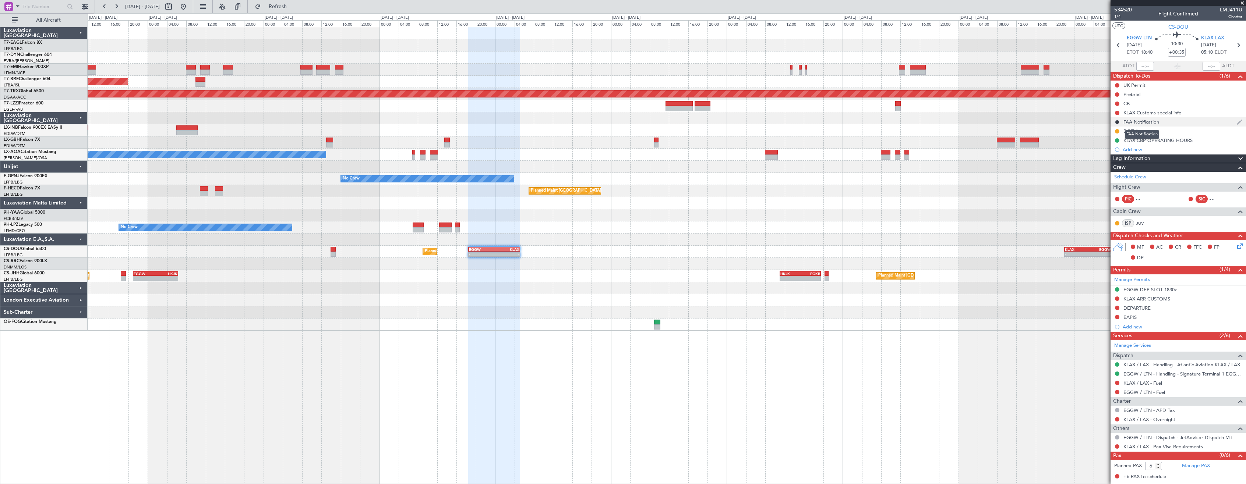
click at [1145, 124] on div "FAA Notification" at bounding box center [1141, 122] width 36 height 6
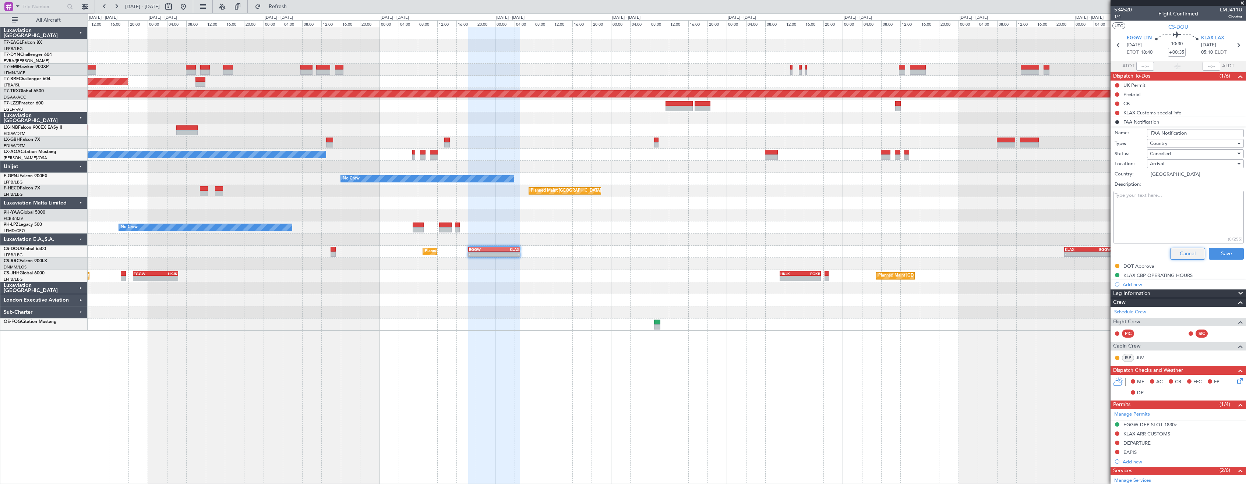
click at [1178, 255] on button "Cancel" at bounding box center [1187, 254] width 35 height 12
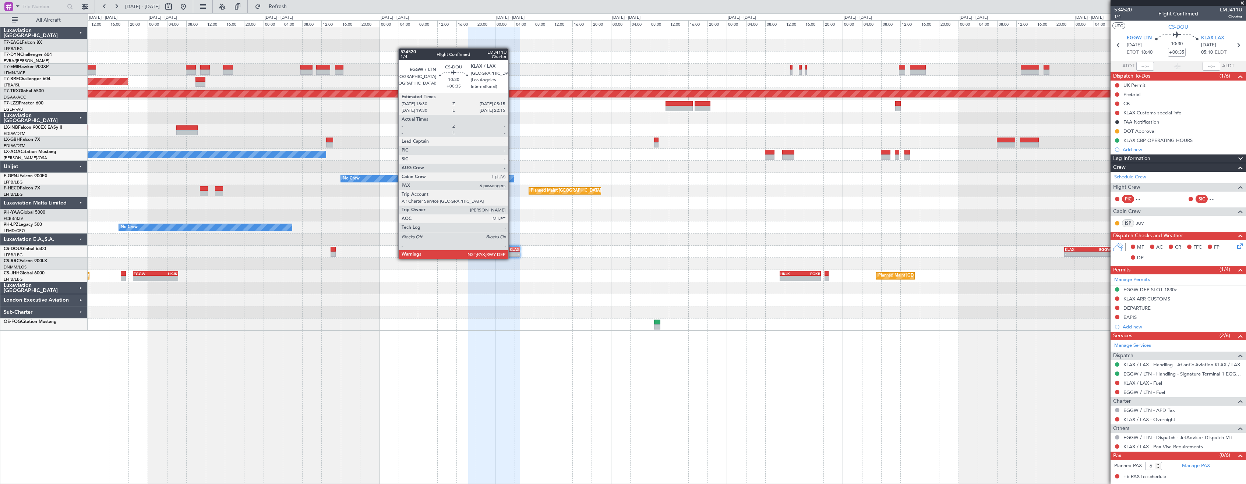
click at [512, 252] on div "- -" at bounding box center [494, 254] width 52 height 5
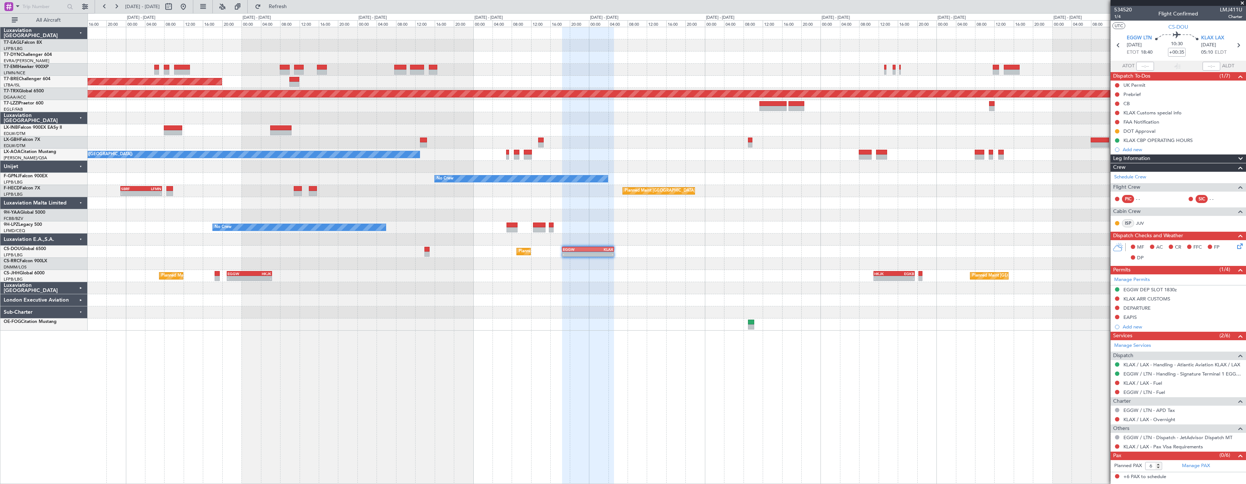
click at [429, 370] on div "Planned Maint Geneva (Cointrin) Planned Maint [US_STATE] ([GEOGRAPHIC_DATA]) Pl…" at bounding box center [667, 255] width 1158 height 457
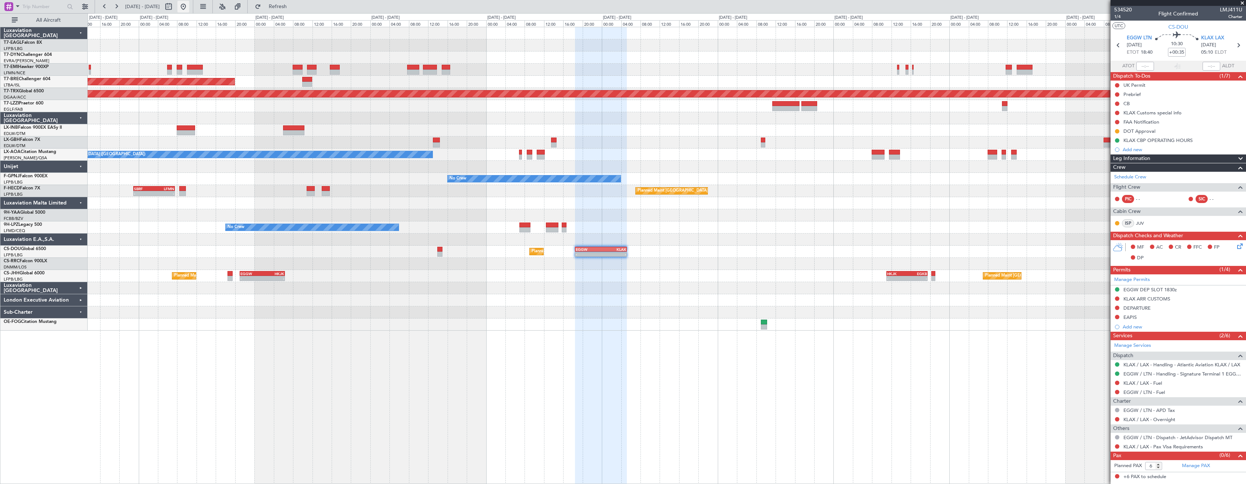
click at [189, 5] on button at bounding box center [183, 7] width 12 height 12
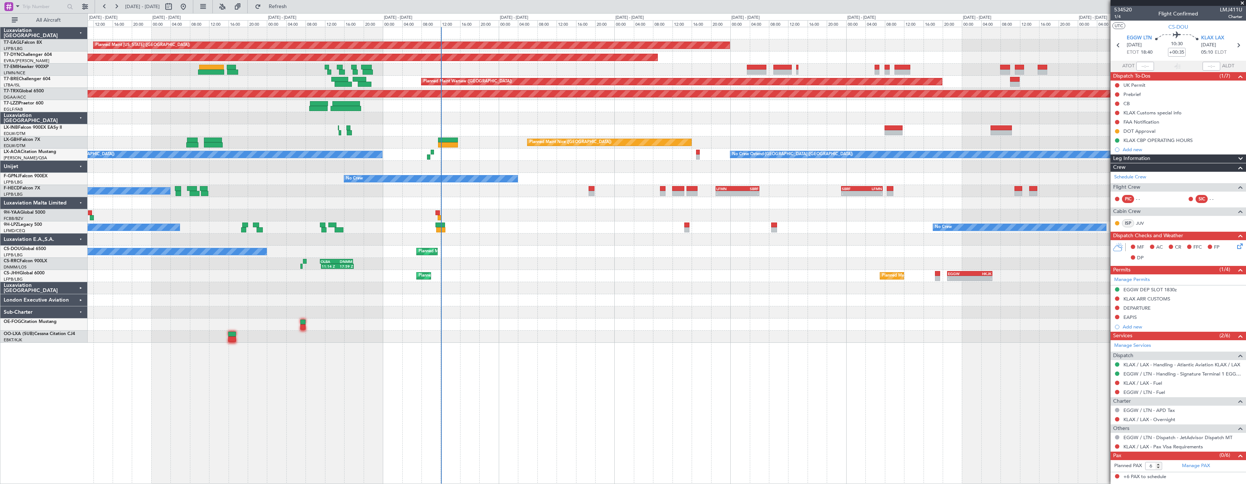
click at [710, 374] on div "Planned Maint [US_STATE] ([GEOGRAPHIC_DATA]) Planned Maint [GEOGRAPHIC_DATA]-[G…" at bounding box center [667, 255] width 1158 height 457
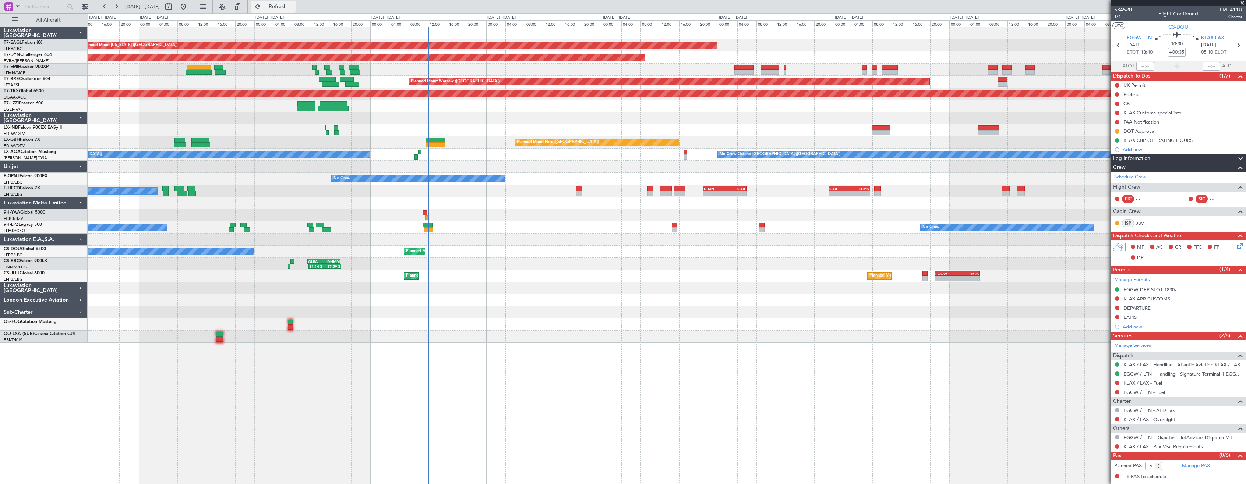
click at [293, 4] on span "Refresh" at bounding box center [277, 6] width 31 height 5
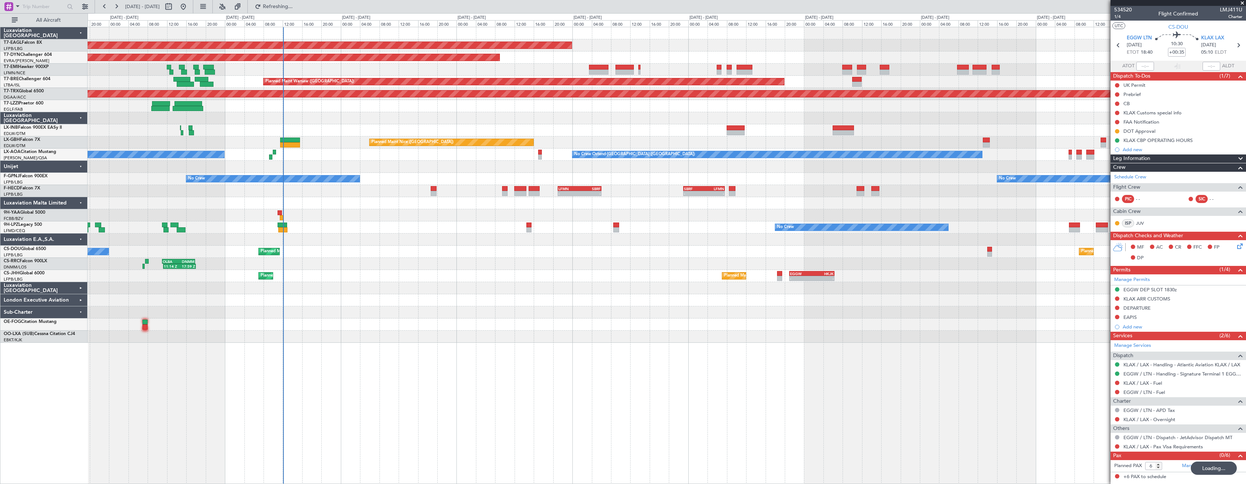
click at [489, 285] on div "Planned Maint [US_STATE] ([GEOGRAPHIC_DATA]) Planned Maint [GEOGRAPHIC_DATA]-[G…" at bounding box center [667, 185] width 1158 height 316
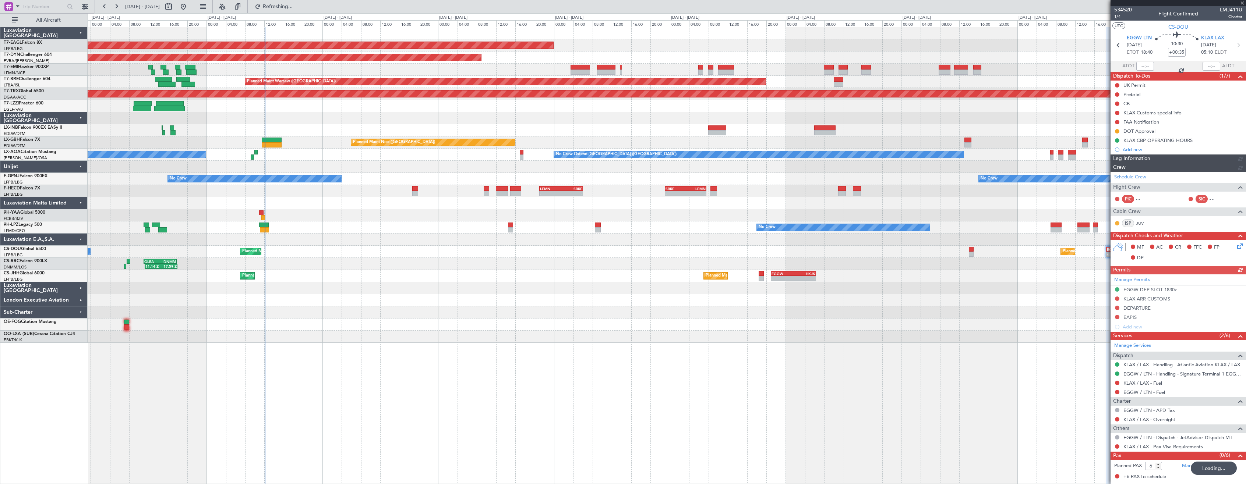
click at [463, 279] on div "Planned Maint [US_STATE] ([GEOGRAPHIC_DATA]) Planned Maint [GEOGRAPHIC_DATA]-[G…" at bounding box center [667, 185] width 1158 height 316
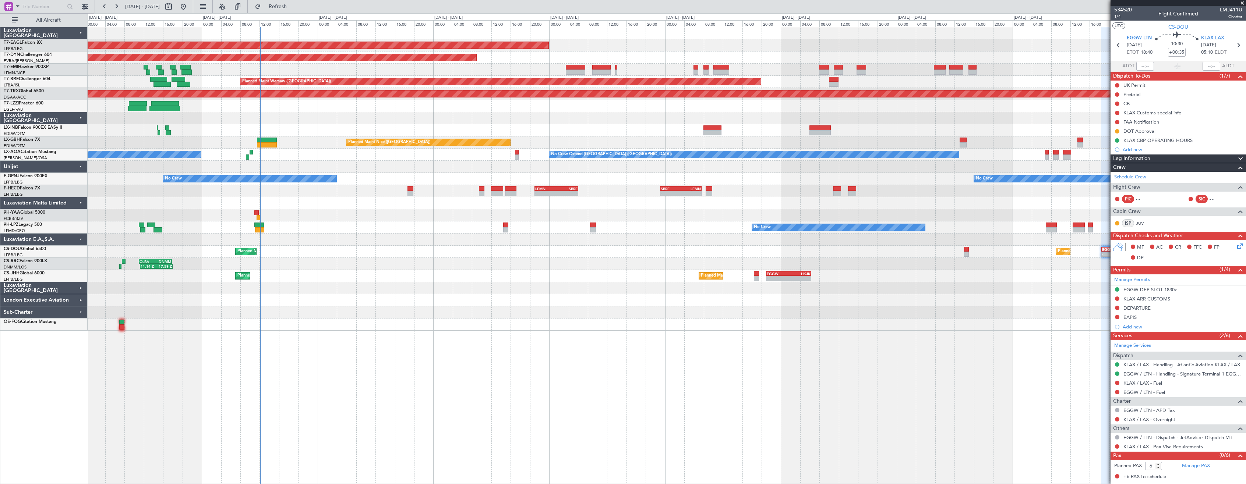
click at [522, 333] on div "Planned Maint [US_STATE] ([GEOGRAPHIC_DATA]) Planned Maint [GEOGRAPHIC_DATA]-[G…" at bounding box center [667, 255] width 1158 height 457
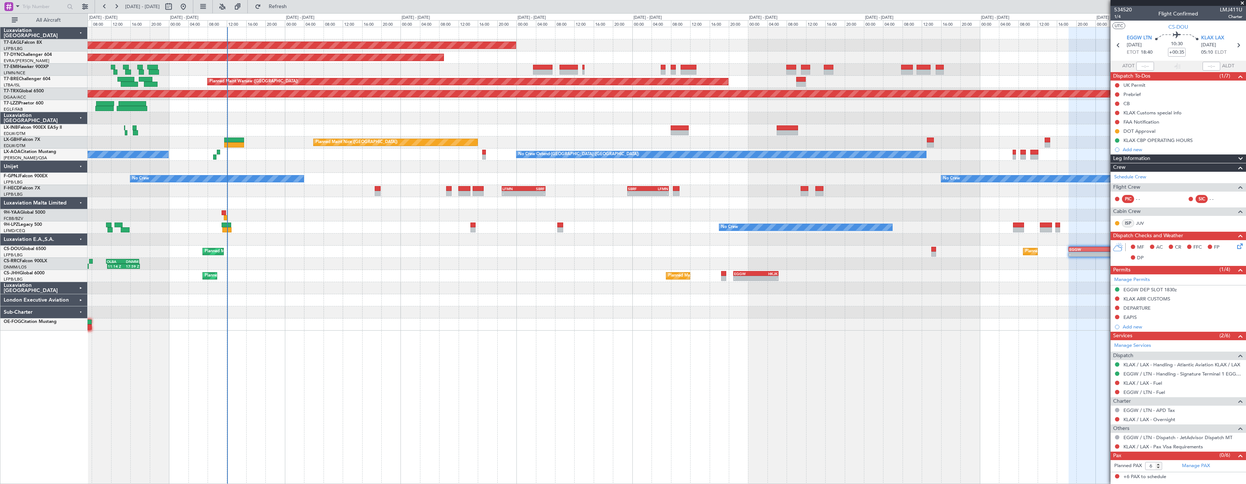
click at [552, 353] on div "Planned Maint [US_STATE] ([GEOGRAPHIC_DATA]) Planned Maint [GEOGRAPHIC_DATA]-[G…" at bounding box center [667, 255] width 1158 height 457
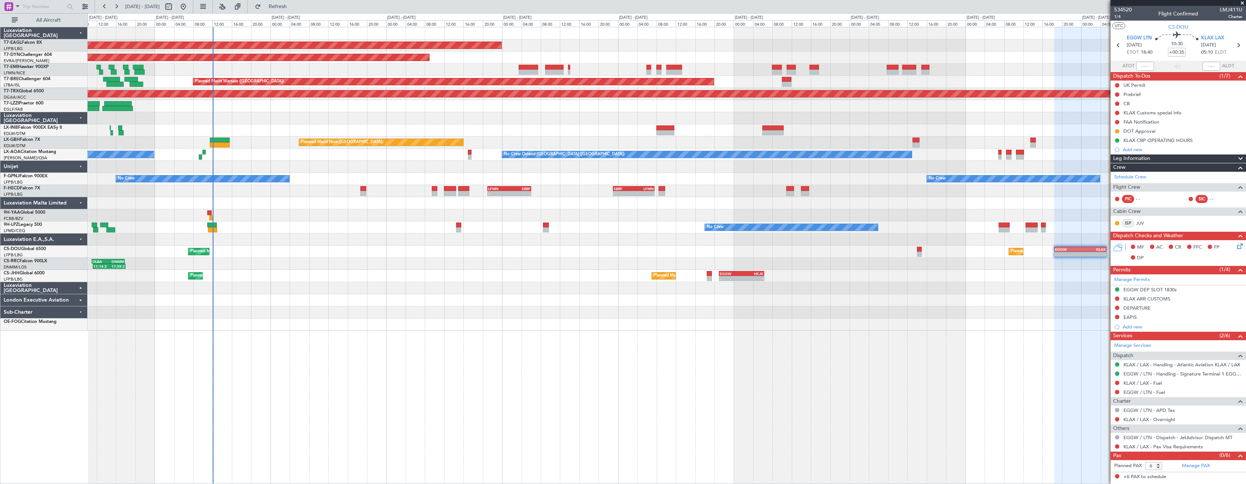
click at [81, 289] on div "Luxaviation [GEOGRAPHIC_DATA]" at bounding box center [43, 288] width 87 height 12
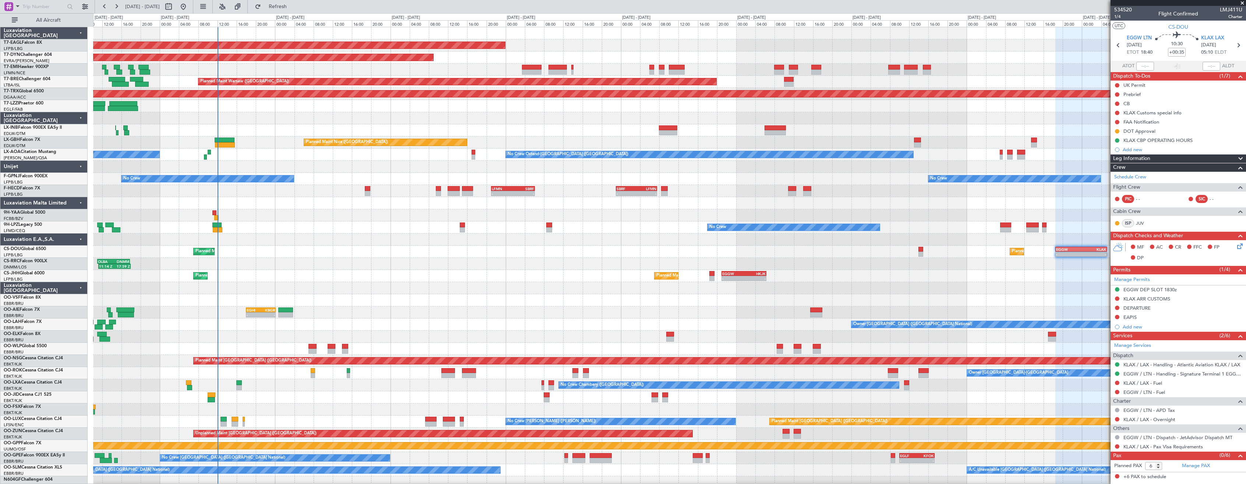
click at [81, 288] on div "Luxaviation [GEOGRAPHIC_DATA]" at bounding box center [43, 288] width 87 height 12
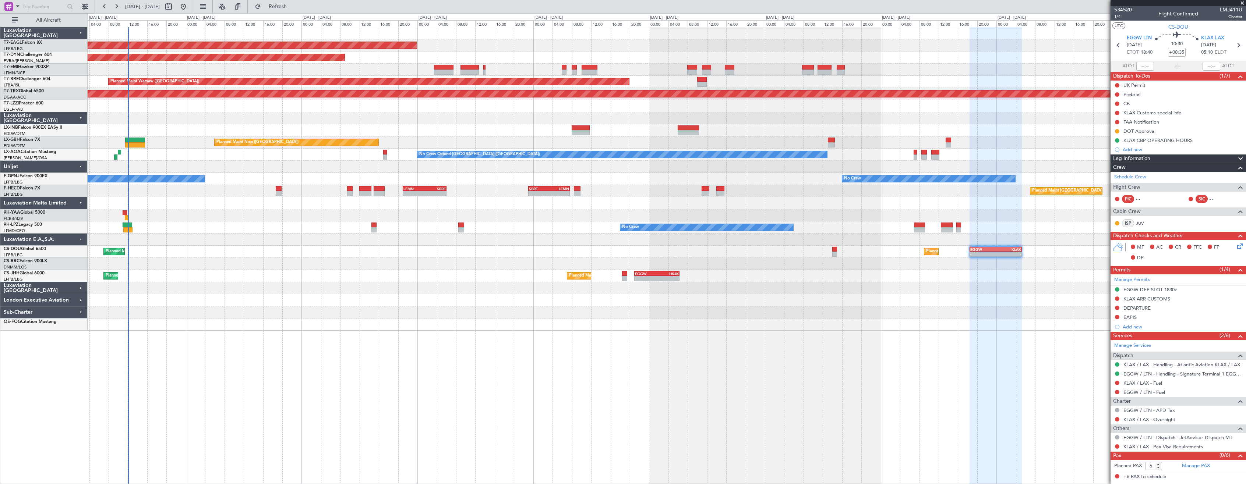
click at [322, 312] on div "Planned Maint [US_STATE] ([GEOGRAPHIC_DATA]) Planned Maint [GEOGRAPHIC_DATA]-[G…" at bounding box center [667, 179] width 1158 height 304
click at [301, 354] on div "Planned Maint [US_STATE] ([GEOGRAPHIC_DATA]) Planned Maint [GEOGRAPHIC_DATA]-[G…" at bounding box center [667, 255] width 1158 height 457
click at [298, 342] on div "Planned Maint [US_STATE] ([GEOGRAPHIC_DATA]) Planned Maint [GEOGRAPHIC_DATA]-[G…" at bounding box center [667, 255] width 1158 height 457
click at [361, 363] on div "Planned Maint [US_STATE] ([GEOGRAPHIC_DATA]) Planned Maint [GEOGRAPHIC_DATA]-[G…" at bounding box center [667, 255] width 1158 height 457
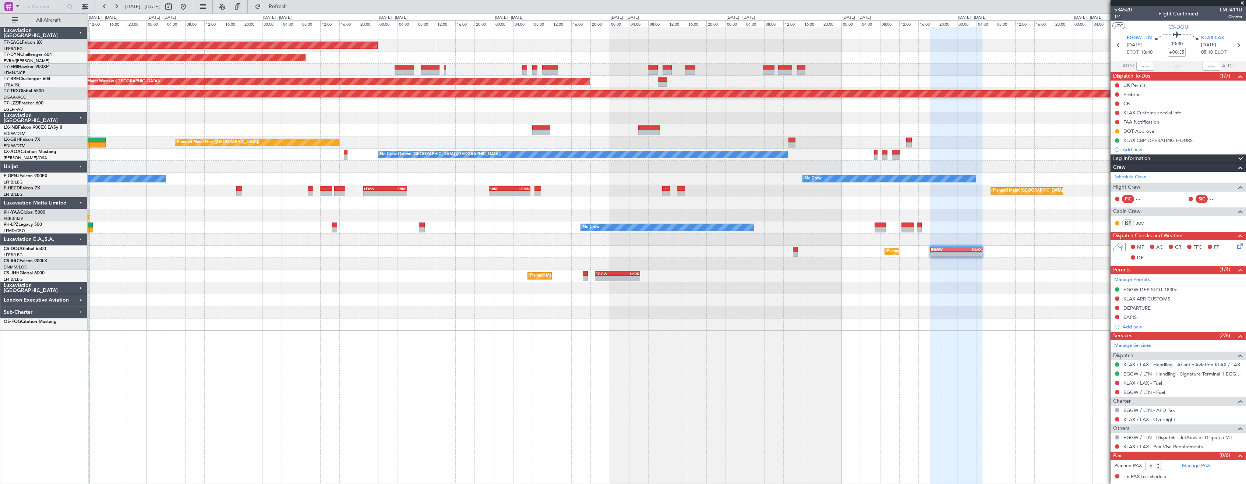
click at [306, 350] on div "Planned Maint [US_STATE] ([GEOGRAPHIC_DATA]) Planned Maint [GEOGRAPHIC_DATA]-[G…" at bounding box center [667, 255] width 1158 height 457
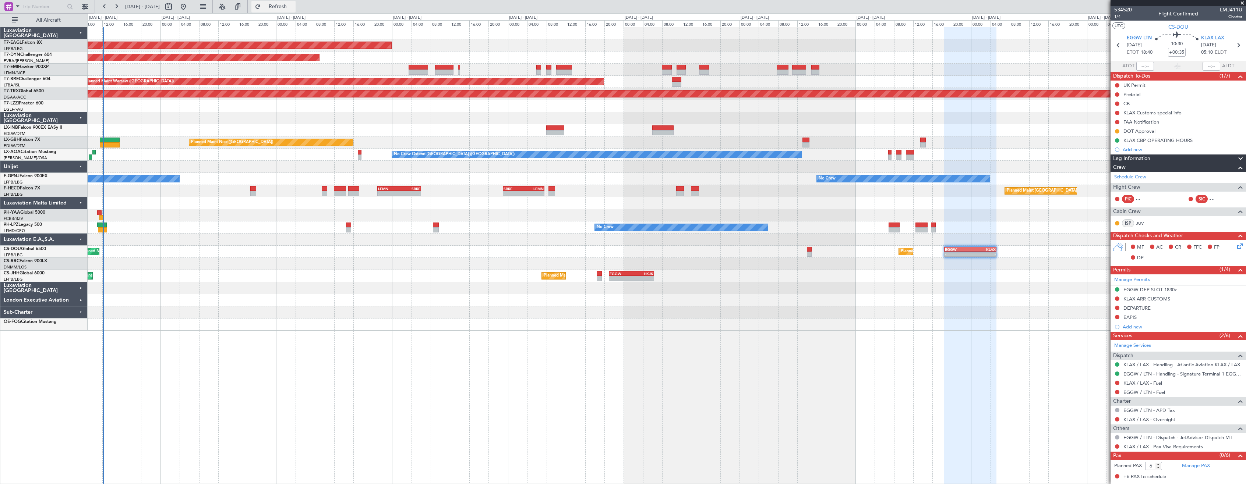
click at [296, 10] on button "Refresh" at bounding box center [273, 7] width 44 height 12
click at [293, 5] on span "Refresh" at bounding box center [277, 6] width 31 height 5
click at [357, 302] on div "Planned Maint [US_STATE] ([GEOGRAPHIC_DATA]) Planned Maint [GEOGRAPHIC_DATA]-[G…" at bounding box center [667, 179] width 1158 height 304
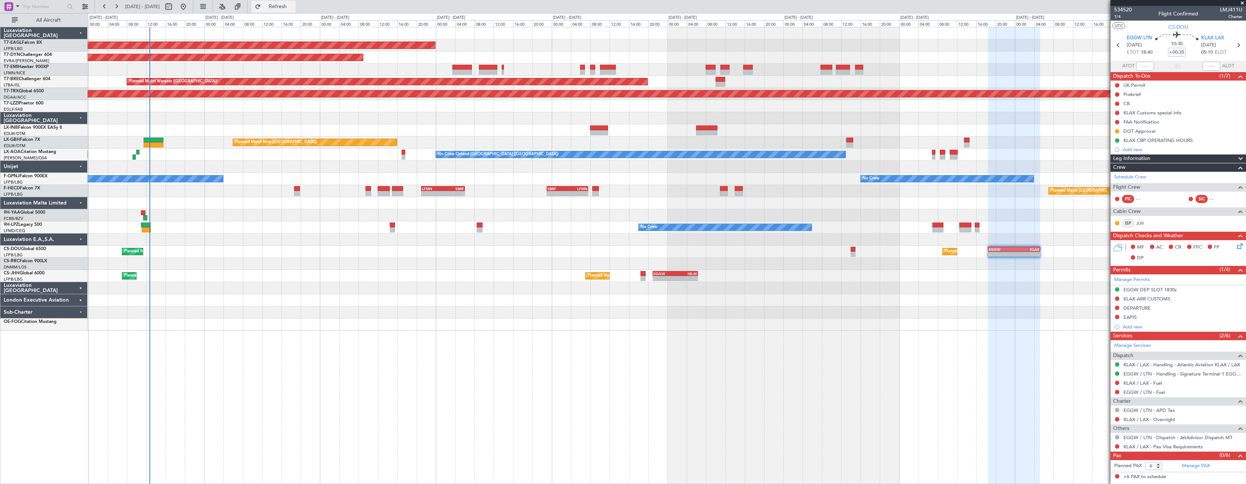
click at [289, 7] on span "Refresh" at bounding box center [277, 6] width 31 height 5
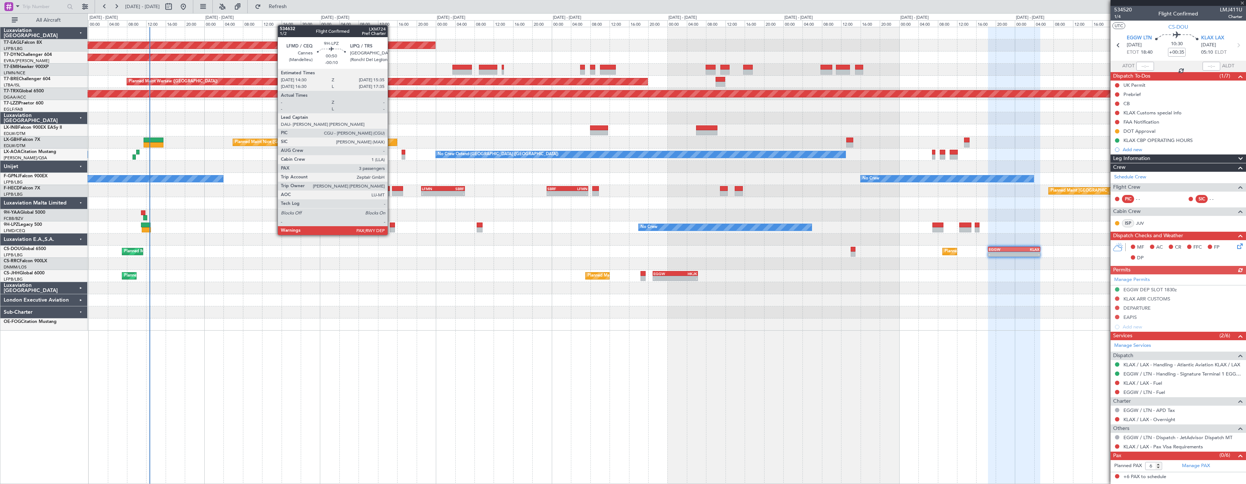
click at [391, 228] on div at bounding box center [393, 229] width 6 height 5
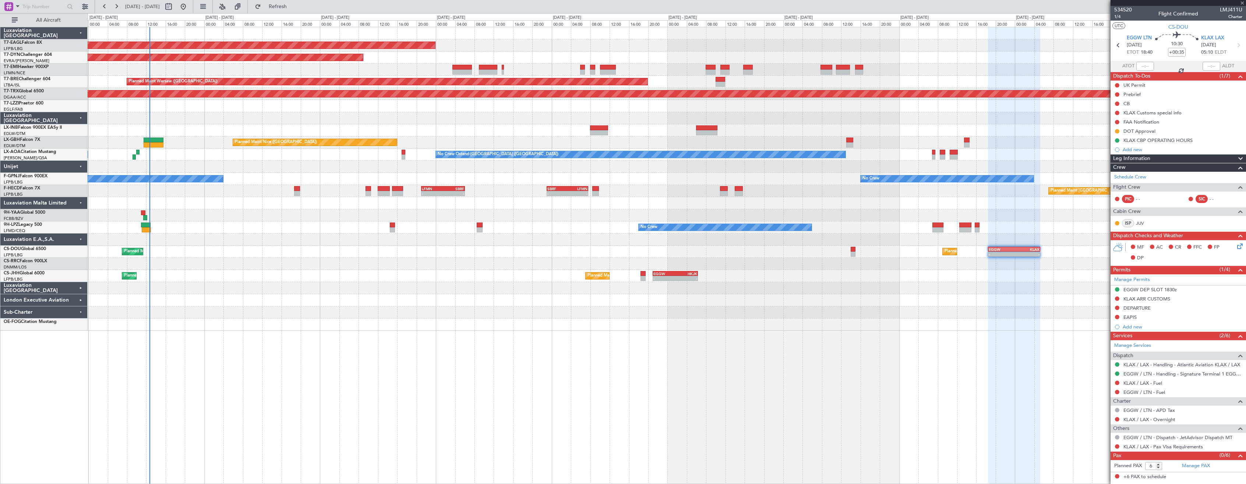
type input "-00:10"
type input "3"
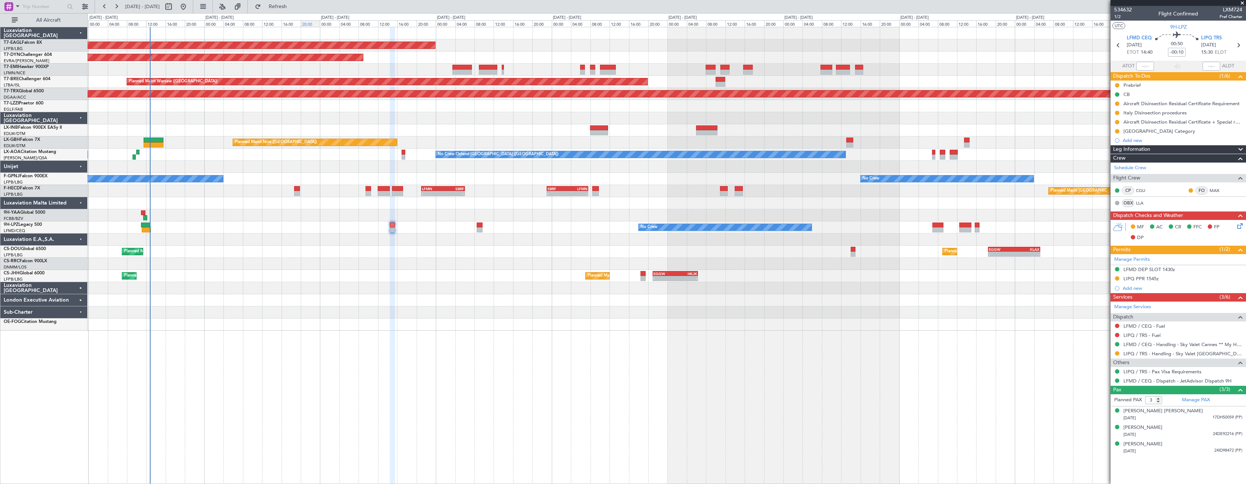
drag, startPoint x: 285, startPoint y: 4, endPoint x: 304, endPoint y: 25, distance: 28.5
click at [286, 4] on button "Refresh" at bounding box center [273, 7] width 44 height 12
click at [365, 359] on div "Planned Maint [US_STATE] ([GEOGRAPHIC_DATA]) Planned Maint [GEOGRAPHIC_DATA]-[G…" at bounding box center [667, 255] width 1158 height 457
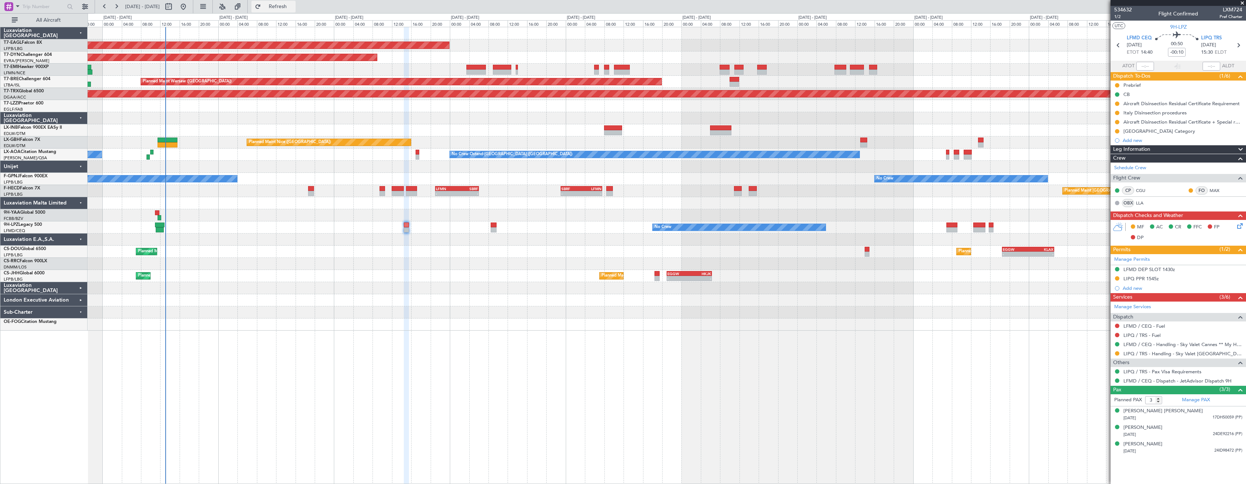
click at [287, 6] on button "Refresh" at bounding box center [273, 7] width 44 height 12
click at [293, 4] on span "Refresh" at bounding box center [277, 6] width 31 height 5
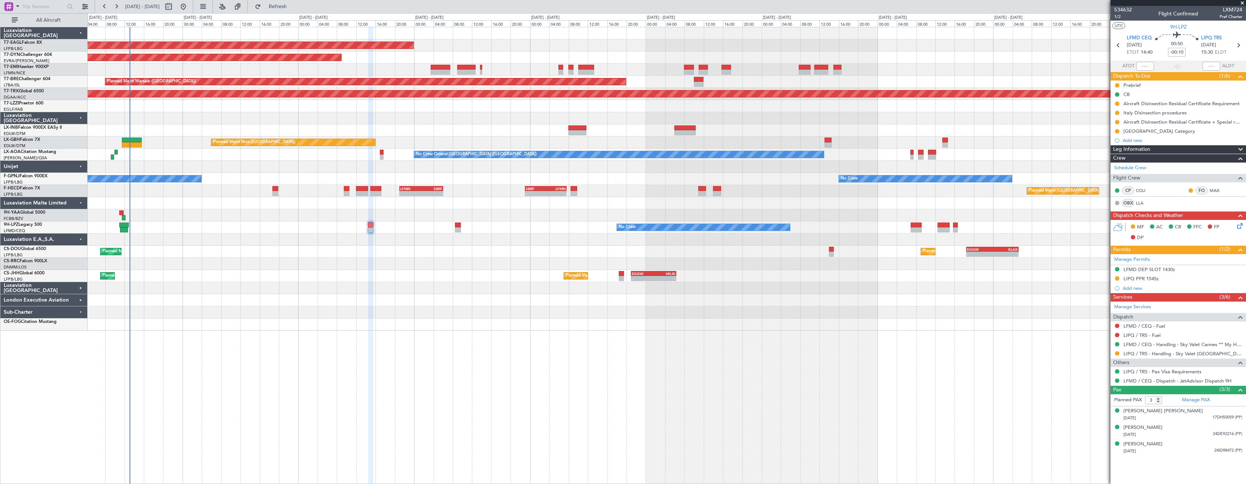
click at [421, 295] on div at bounding box center [667, 300] width 1158 height 12
click at [293, 7] on span "Refresh" at bounding box center [277, 6] width 31 height 5
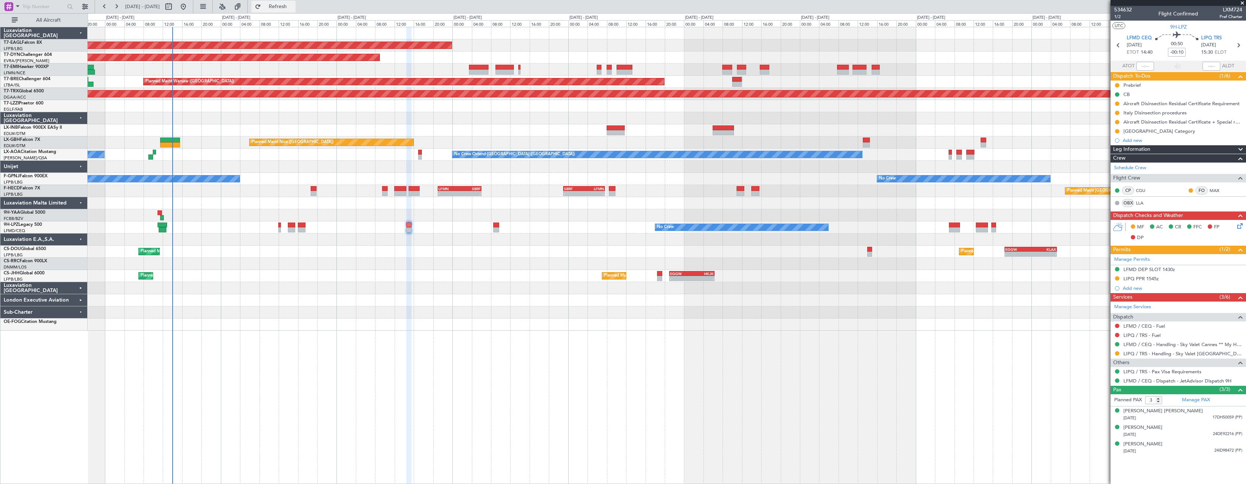
click at [284, 5] on button "Refresh" at bounding box center [273, 7] width 44 height 12
